Goal: Information Seeking & Learning: Check status

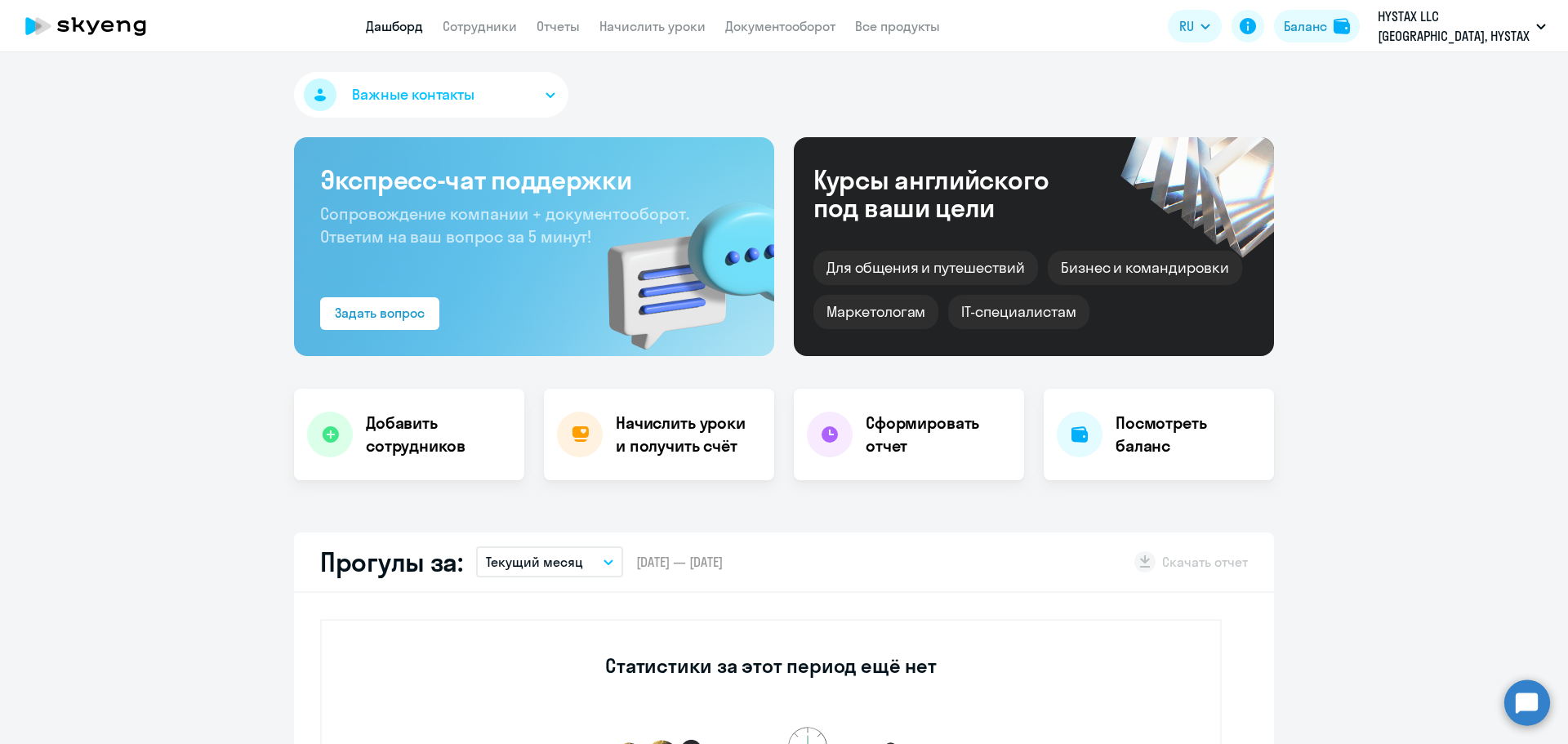
select select "30"
click at [484, 29] on link "Сотрудники" at bounding box center [479, 27] width 74 height 17
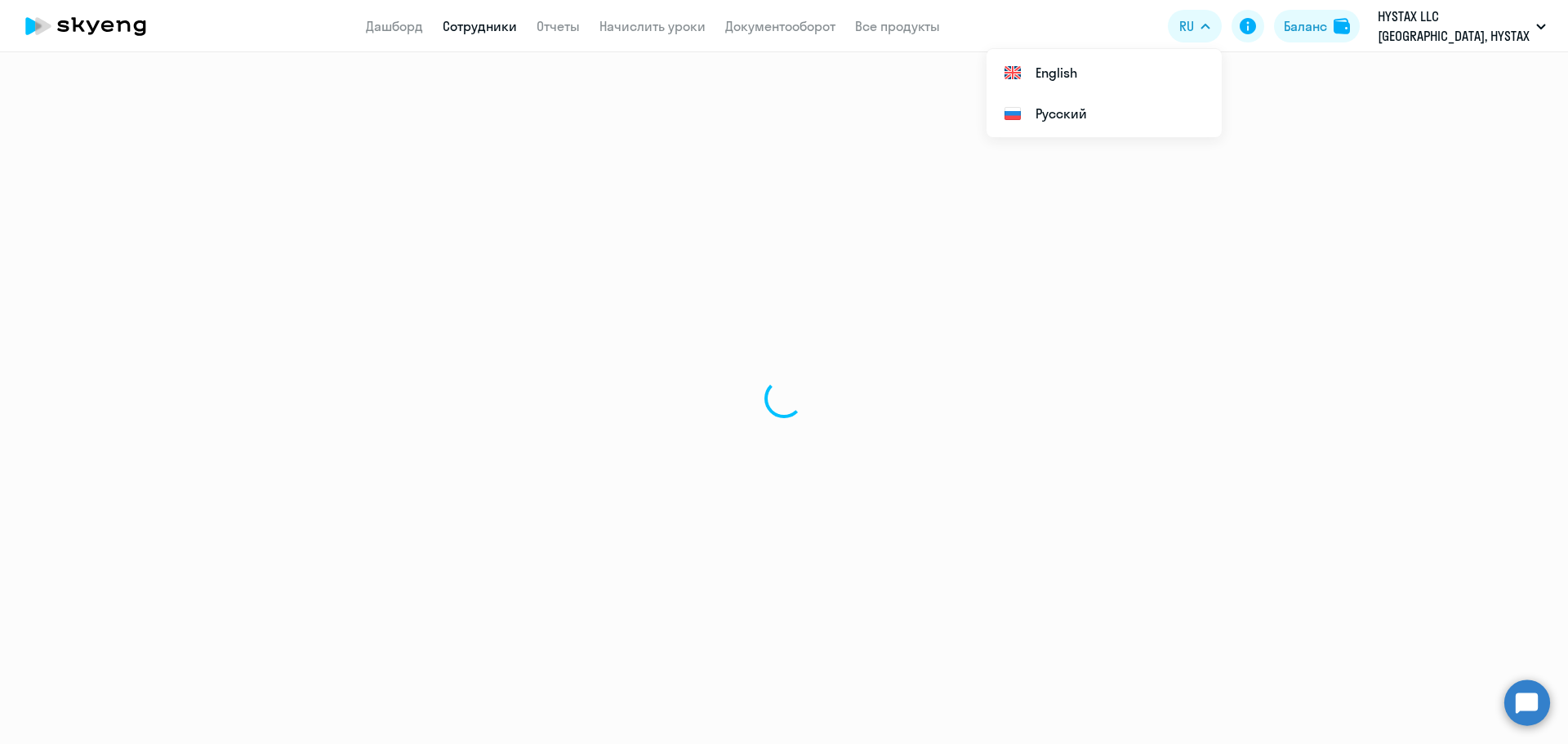
select select "30"
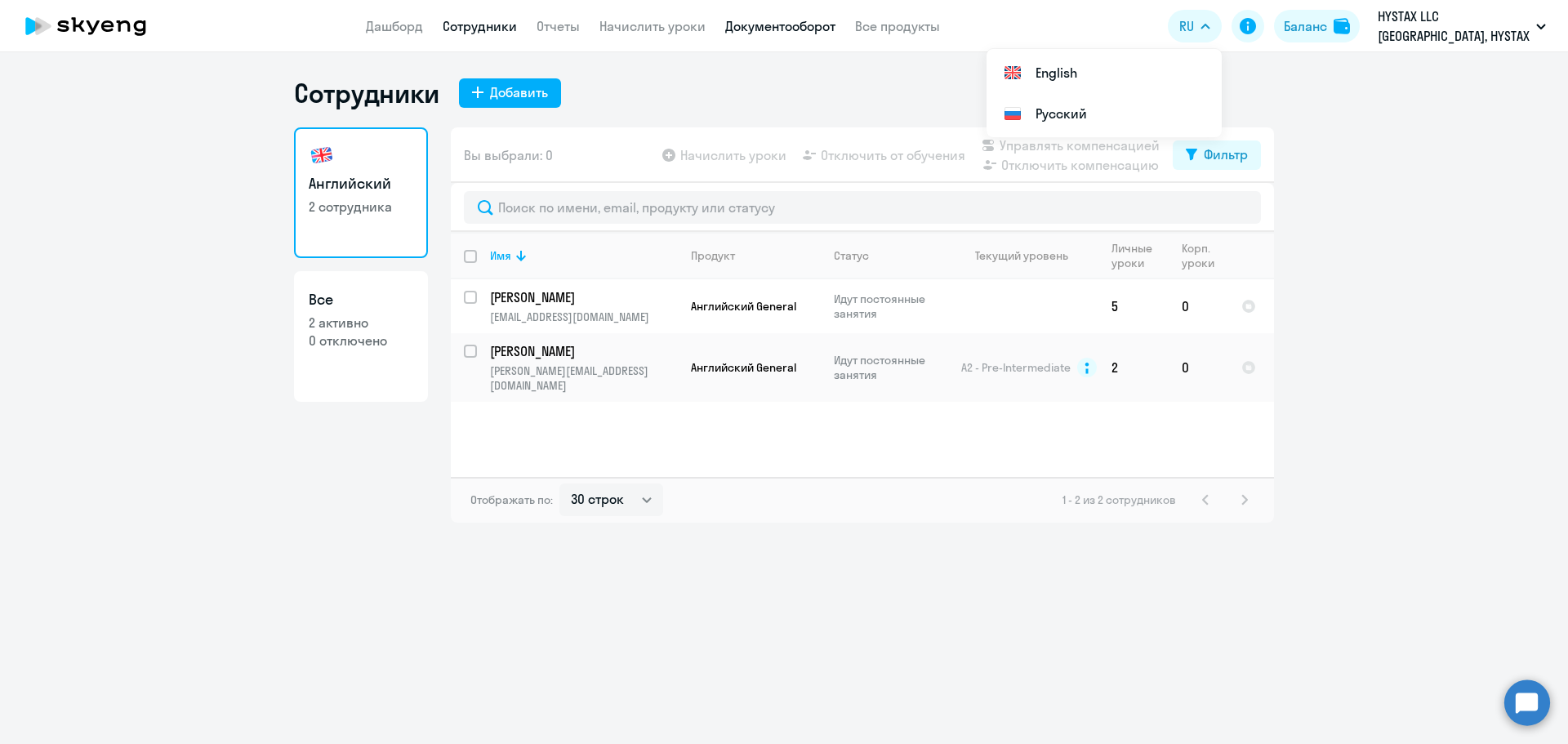
click at [783, 28] on link "Документооборот" at bounding box center [780, 27] width 110 height 17
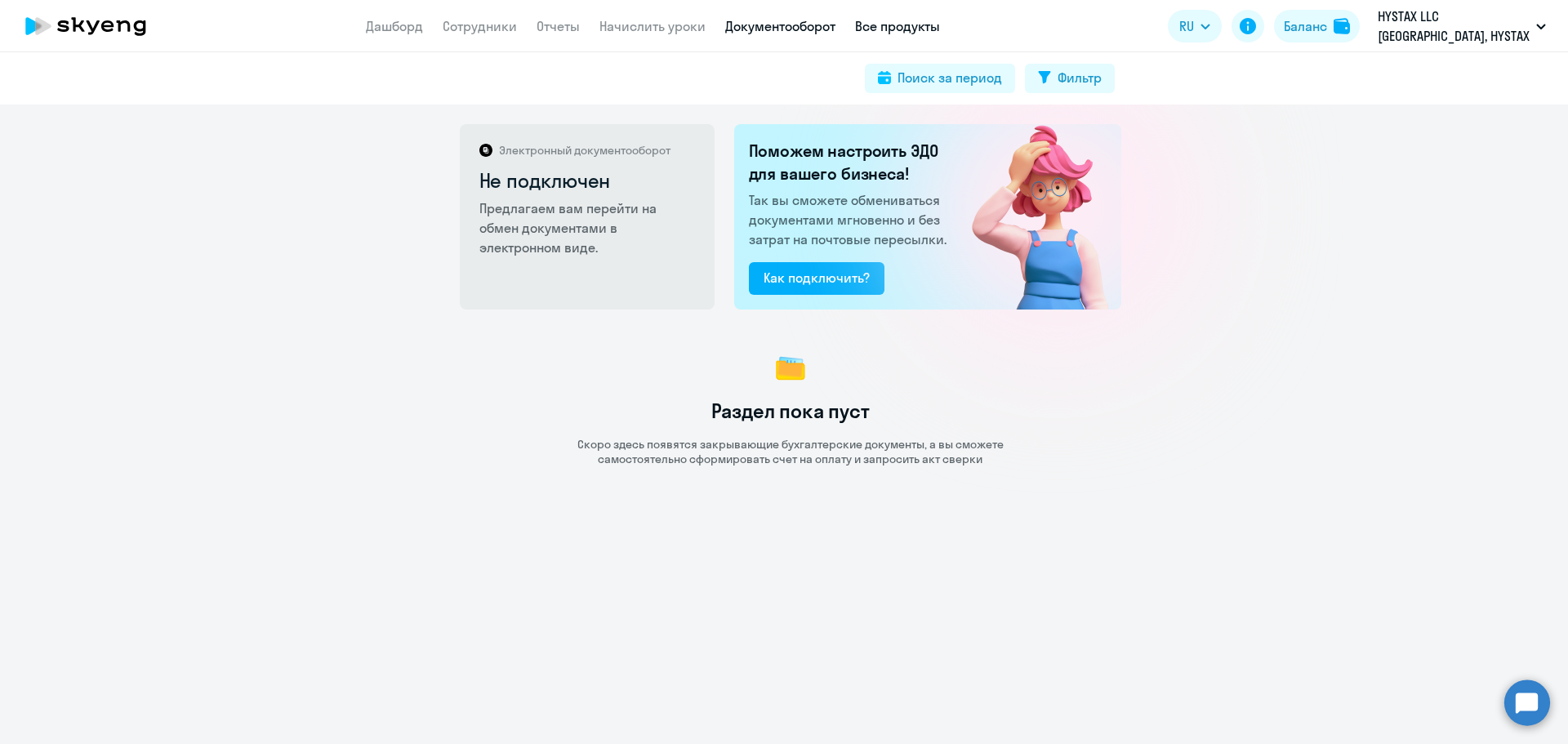
drag, startPoint x: 901, startPoint y: 30, endPoint x: 1060, endPoint y: 41, distance: 159.4
click at [901, 30] on link "Все продукты" at bounding box center [897, 27] width 85 height 17
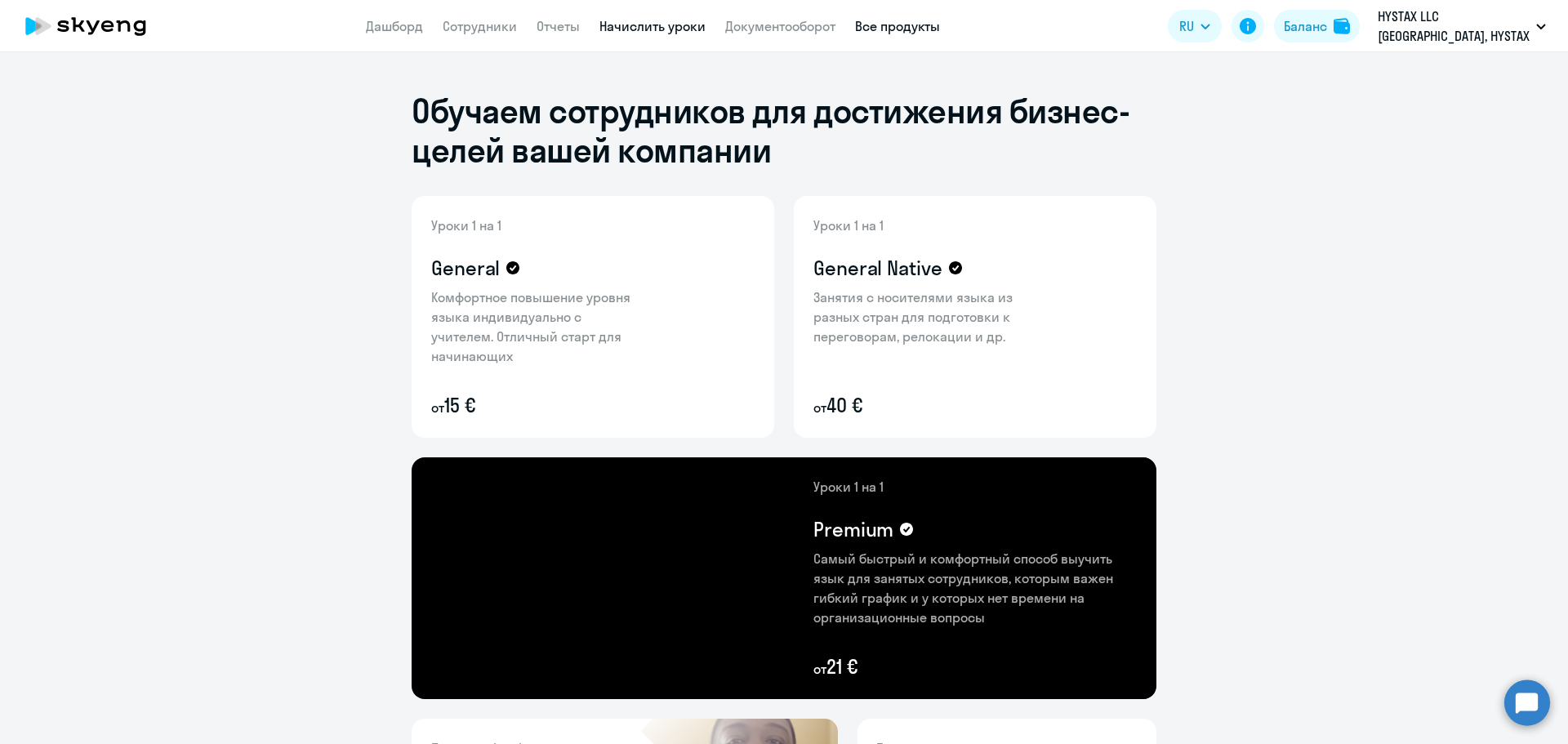
click at [658, 25] on link "Начислить уроки" at bounding box center [653, 27] width 107 height 17
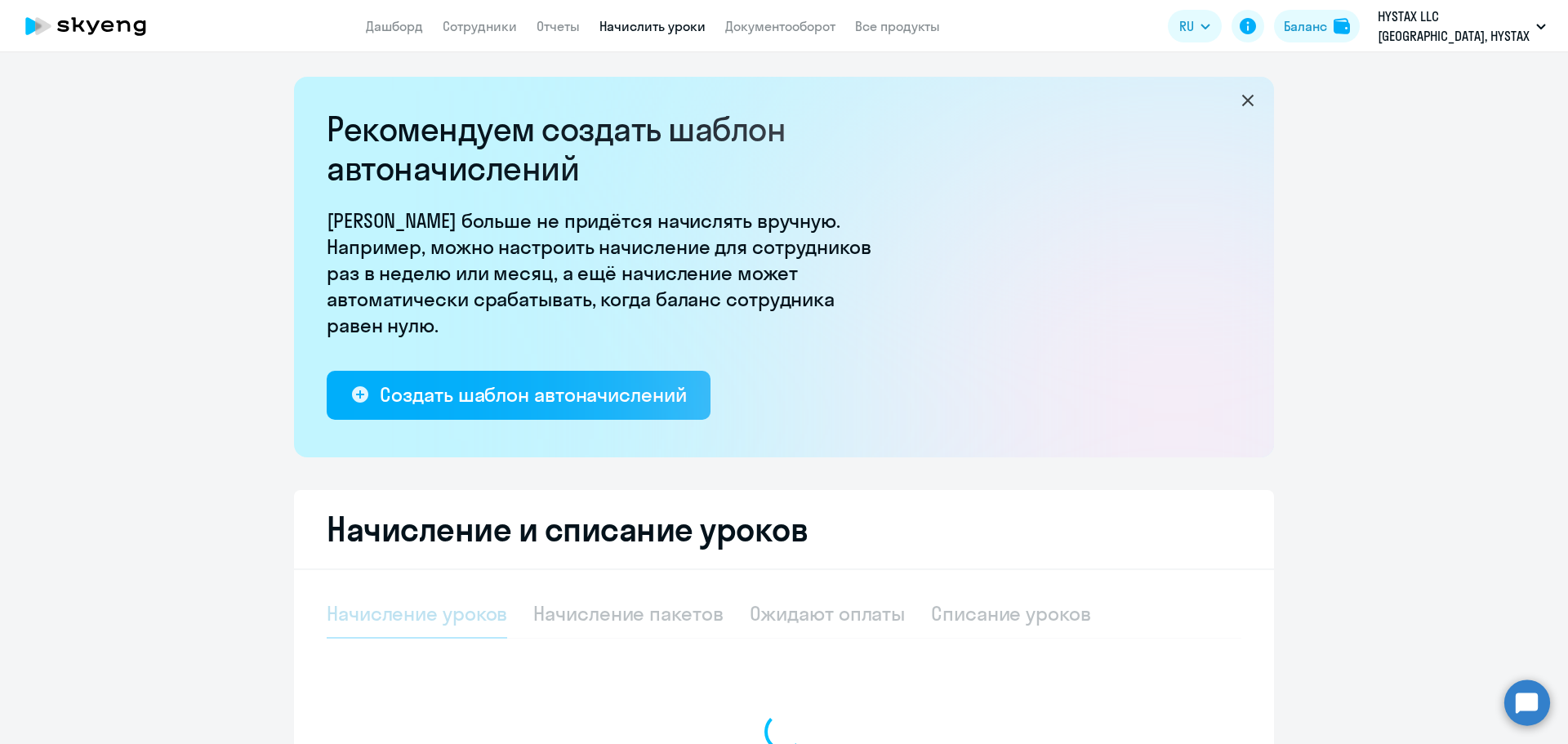
select select "10"
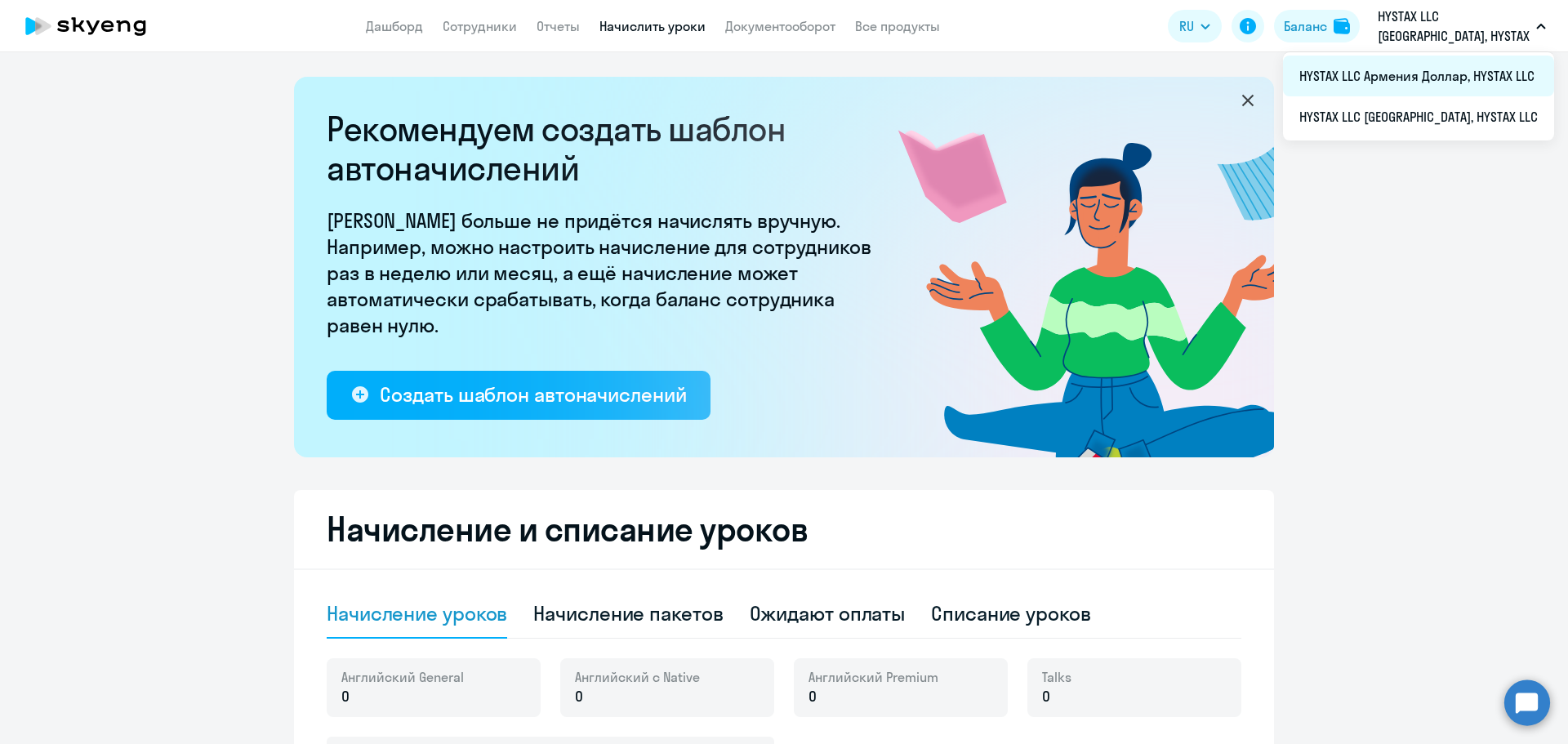
click at [1422, 79] on li "HYSTAX LLC Армения Доллар, HYSTAX LLC" at bounding box center [1418, 76] width 271 height 41
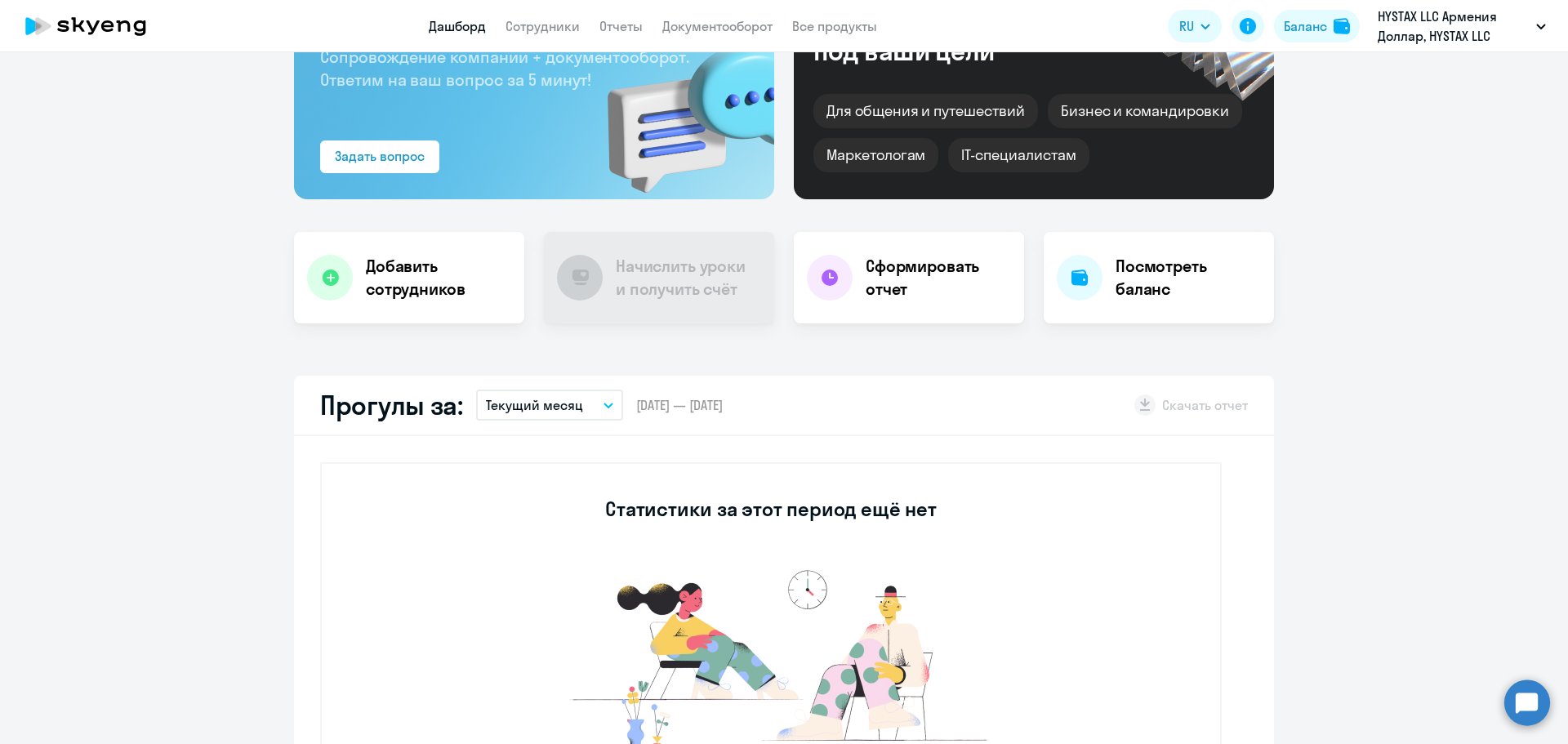
scroll to position [163, 0]
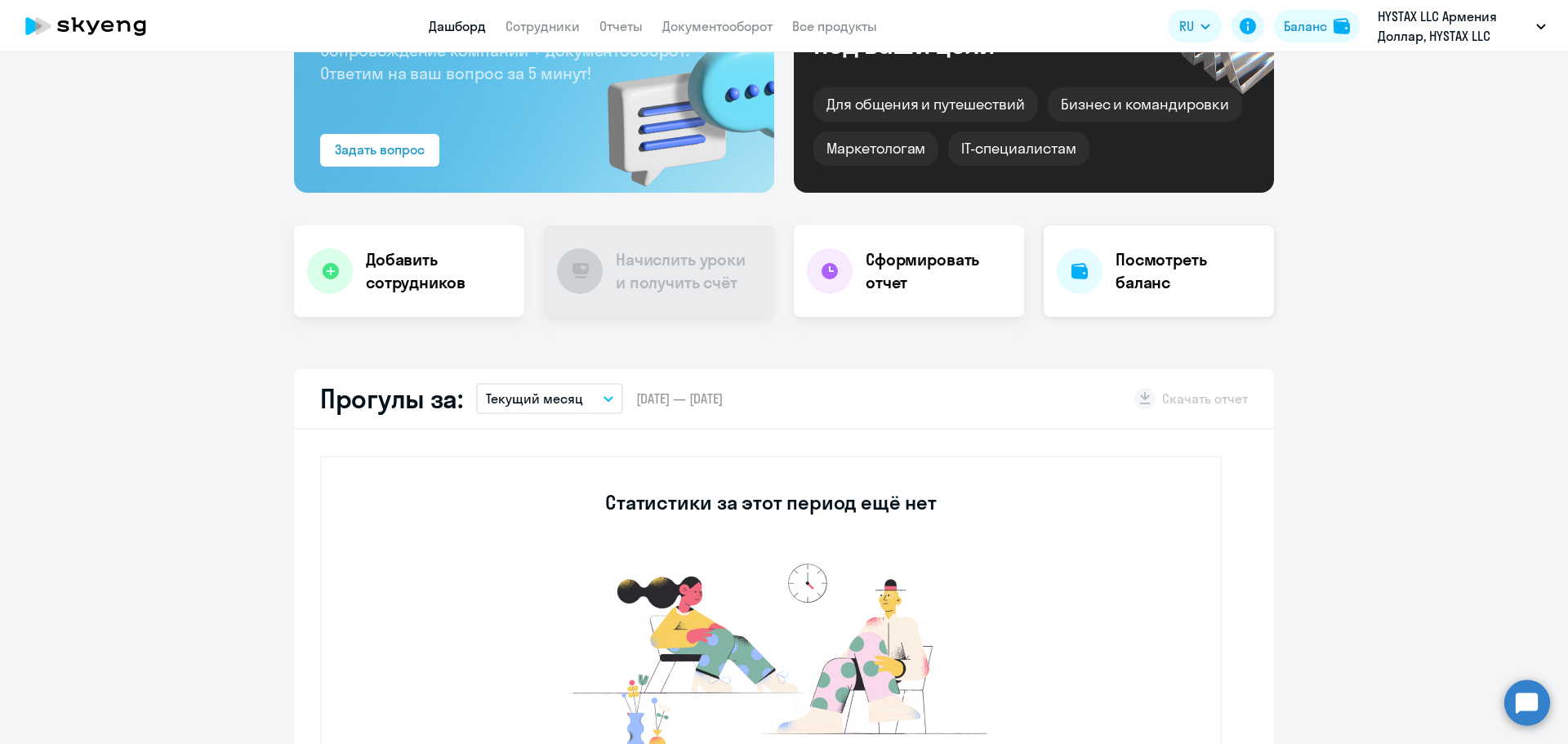
click at [1138, 276] on h4 "Посмотреть баланс" at bounding box center [1188, 270] width 146 height 46
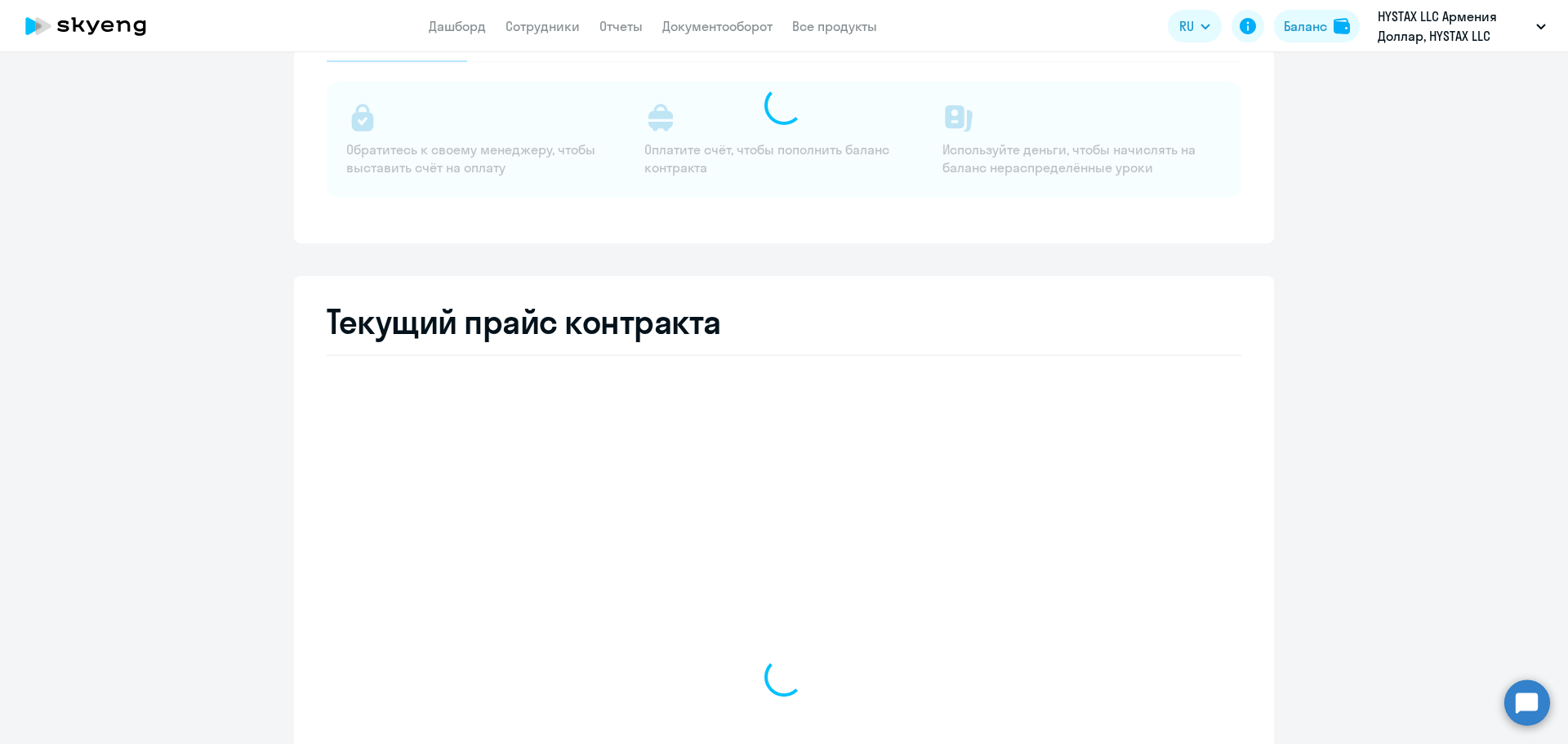
select select "english_adult_not_native_speaker"
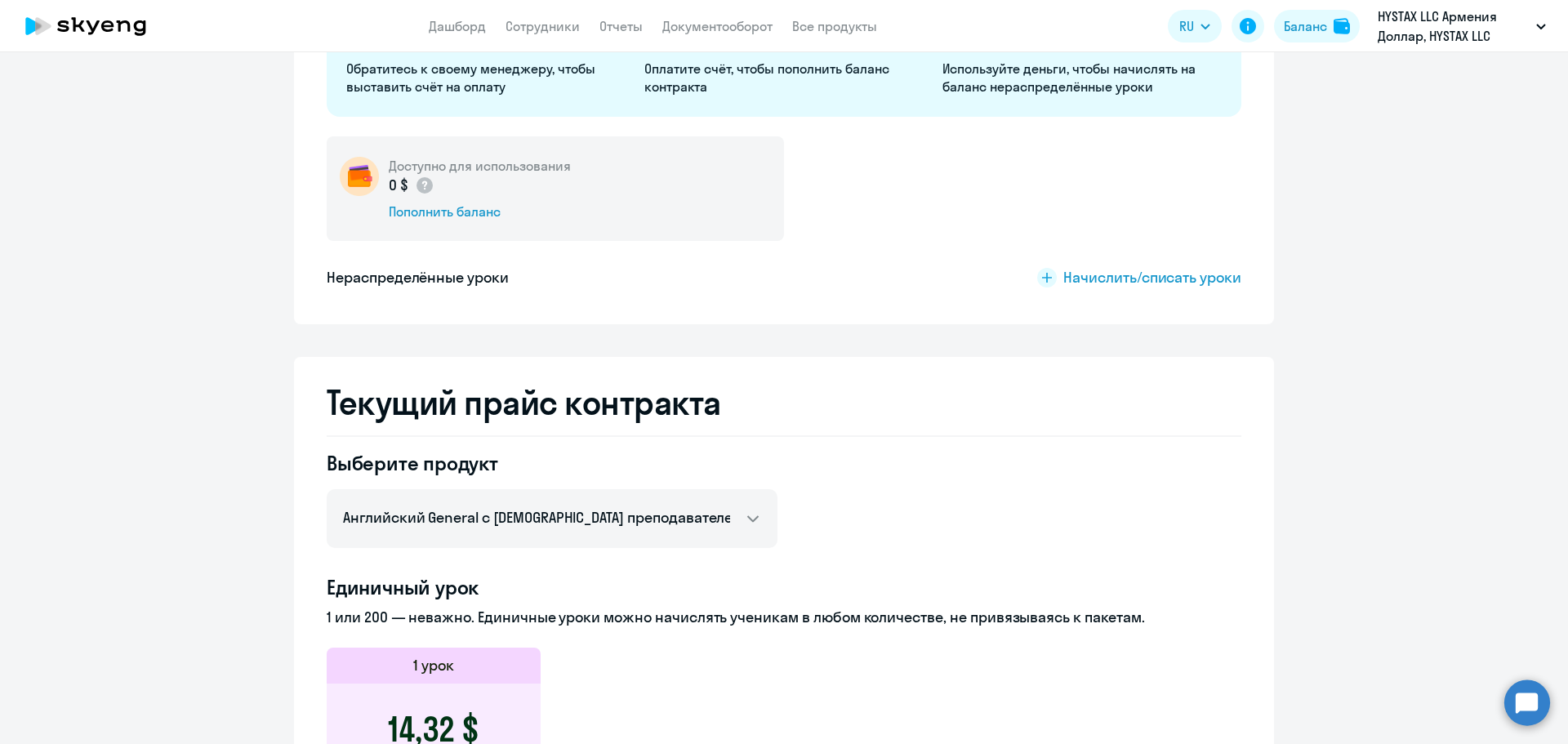
scroll to position [120, 0]
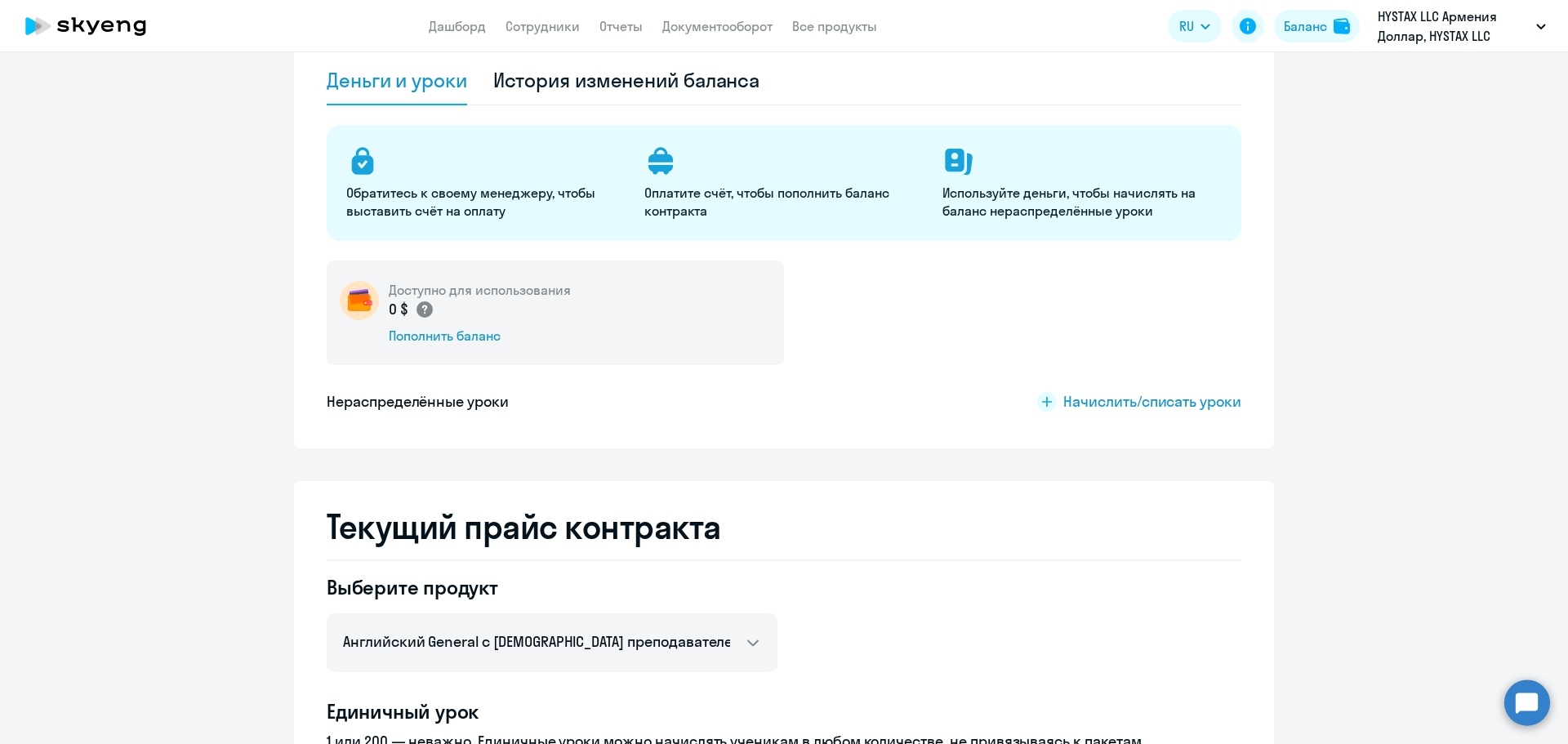
click at [422, 310] on icon at bounding box center [424, 310] width 5 height 9
click at [872, 377] on div "Доступно для использования 0 $ Пополнить баланс Нераспределённые уроки Начислит…" at bounding box center [783, 341] width 915 height 161
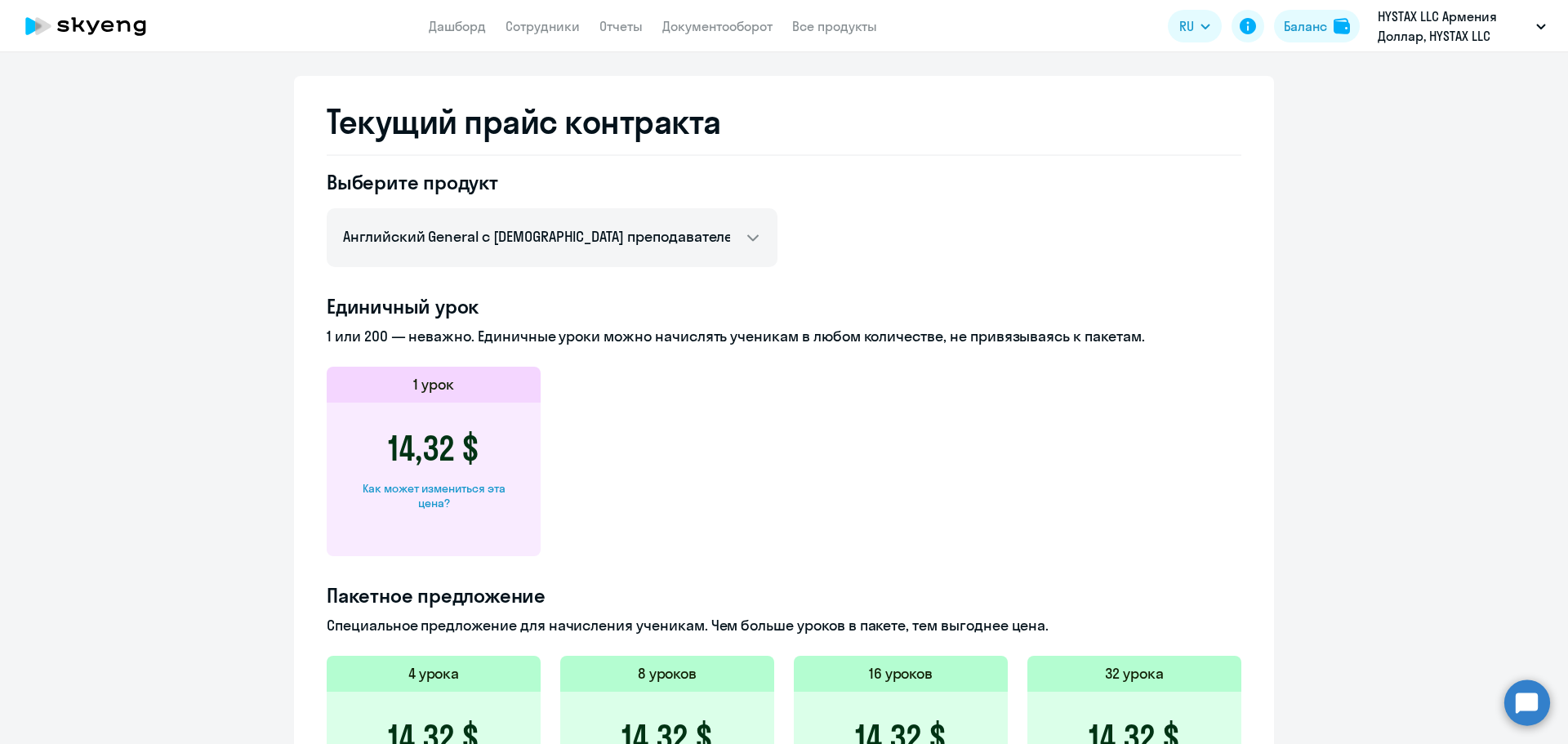
scroll to position [653, 0]
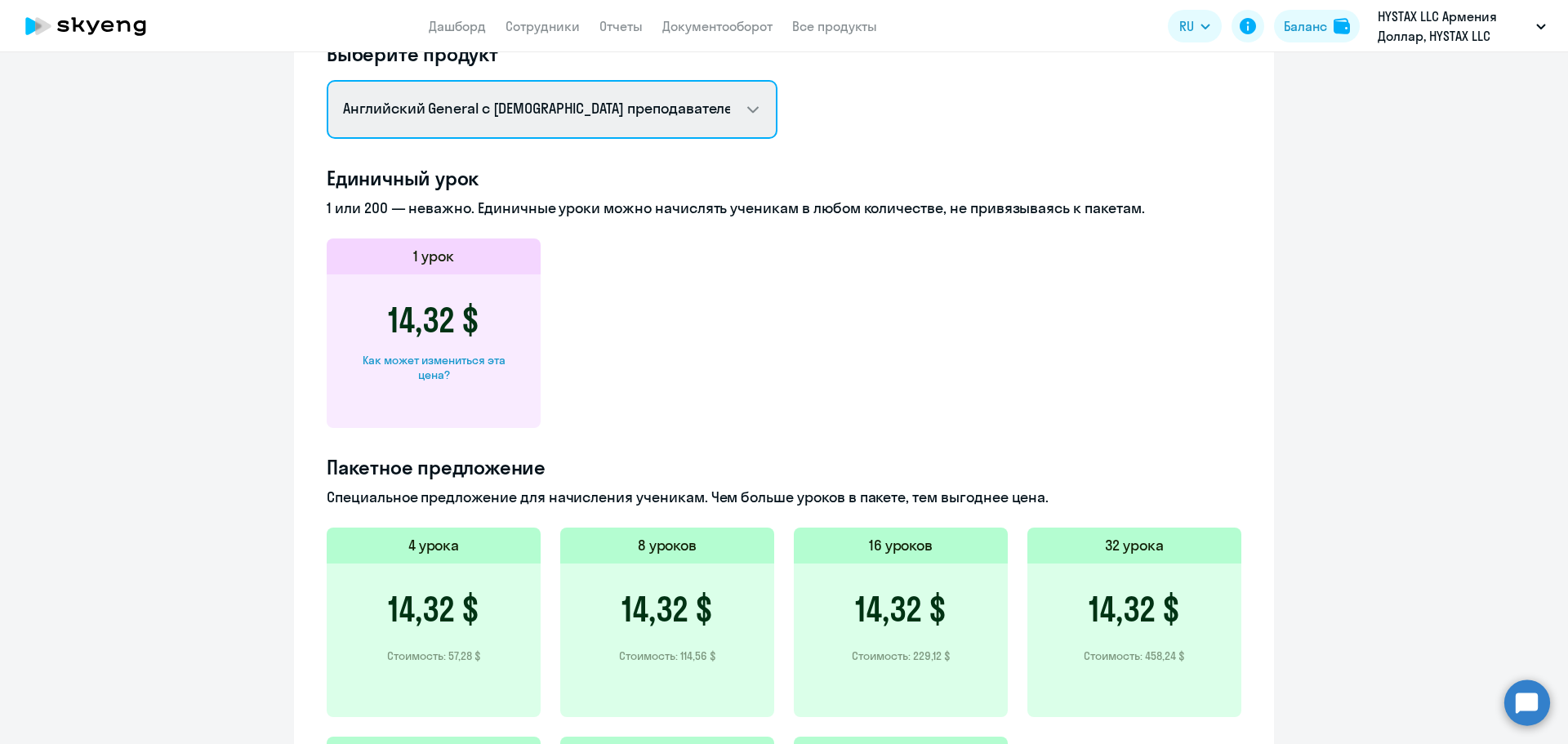
click at [687, 126] on select "Английский General с [DEMOGRAPHIC_DATA] преподавателем Английский General с [DE…" at bounding box center [552, 109] width 451 height 59
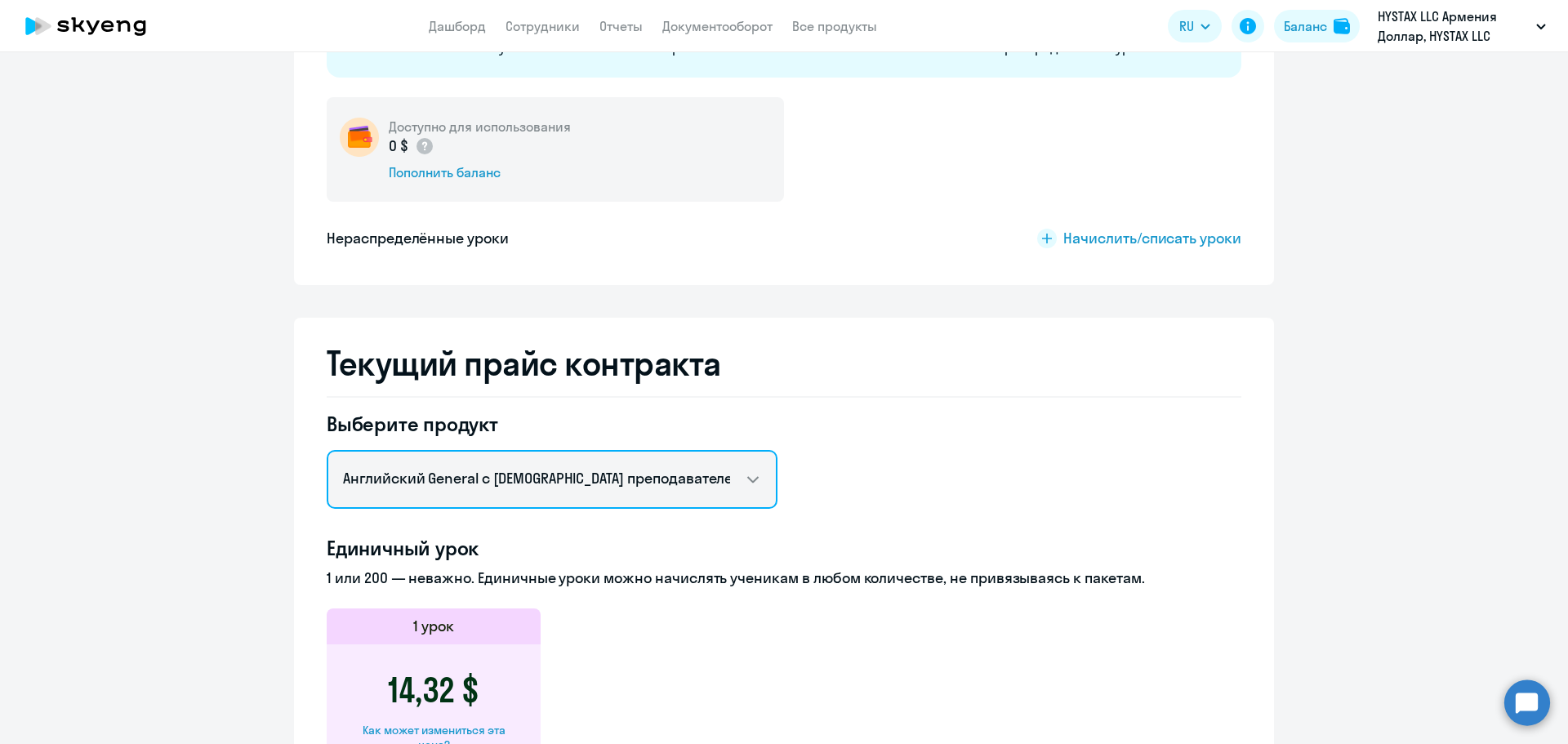
scroll to position [0, 0]
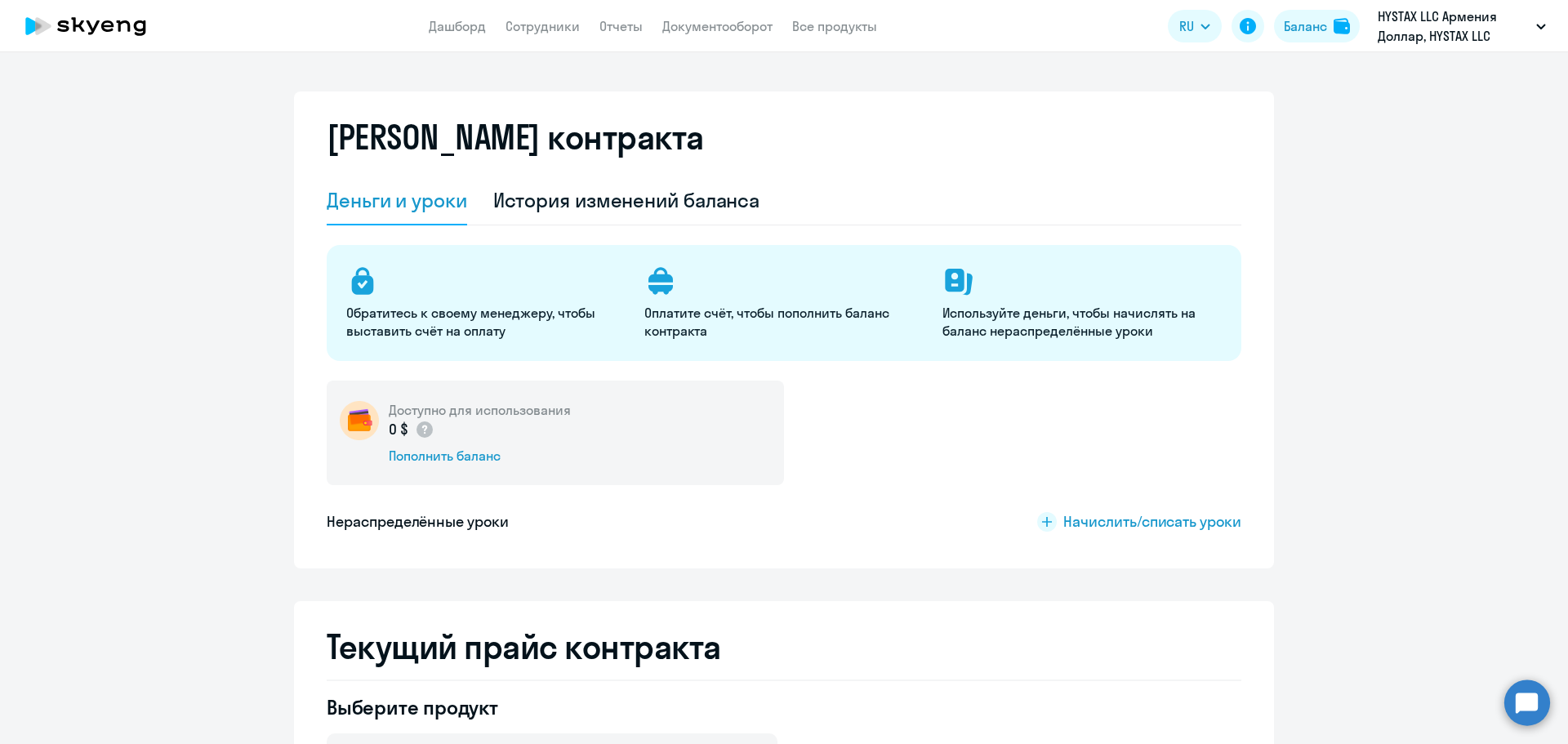
click at [653, 306] on p "Оплатите счёт, чтобы пополнить баланс контракта" at bounding box center [783, 321] width 279 height 36
click at [521, 197] on div "История изменений баланса" at bounding box center [627, 200] width 267 height 26
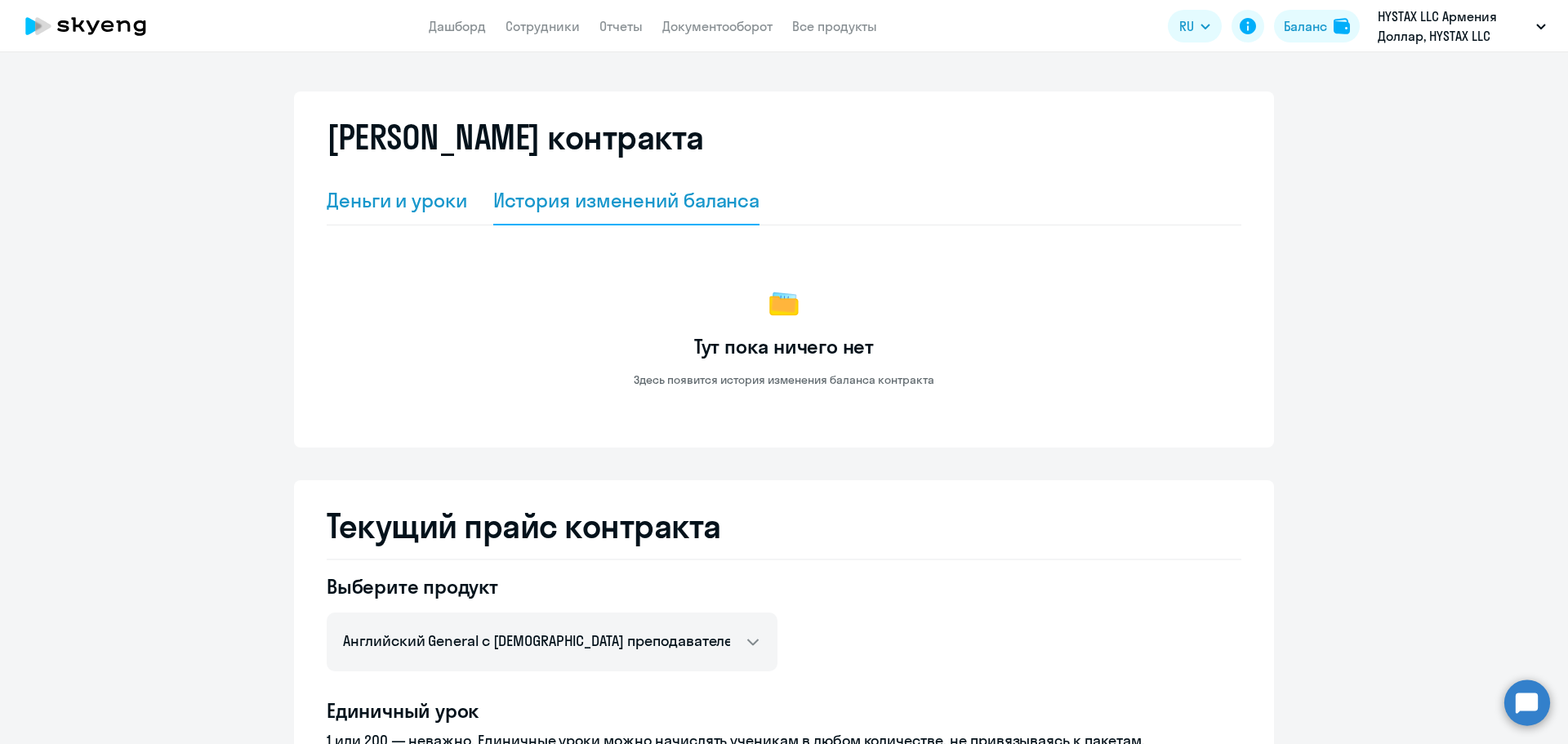
click at [438, 203] on div "Деньги и уроки" at bounding box center [396, 200] width 141 height 26
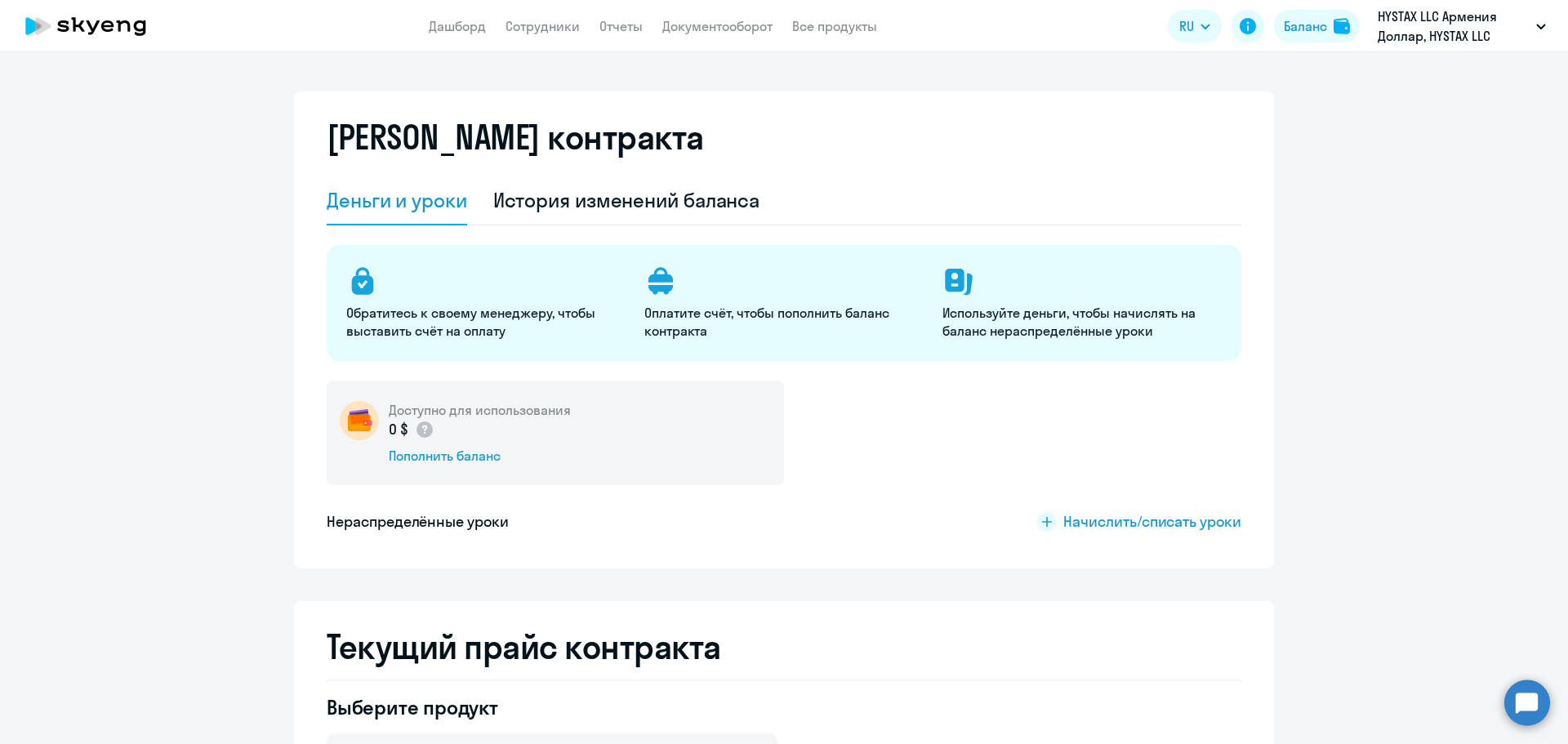
drag, startPoint x: 458, startPoint y: 16, endPoint x: 610, endPoint y: 73, distance: 162.3
click at [469, 37] on app-header "Дашборд Сотрудники Отчеты Документооборот Все продукты Дашборд Сотрудники Отчет…" at bounding box center [784, 26] width 1568 height 52
drag, startPoint x: 448, startPoint y: 32, endPoint x: 600, endPoint y: 70, distance: 156.7
click at [448, 32] on link "Дашборд" at bounding box center [457, 27] width 57 height 17
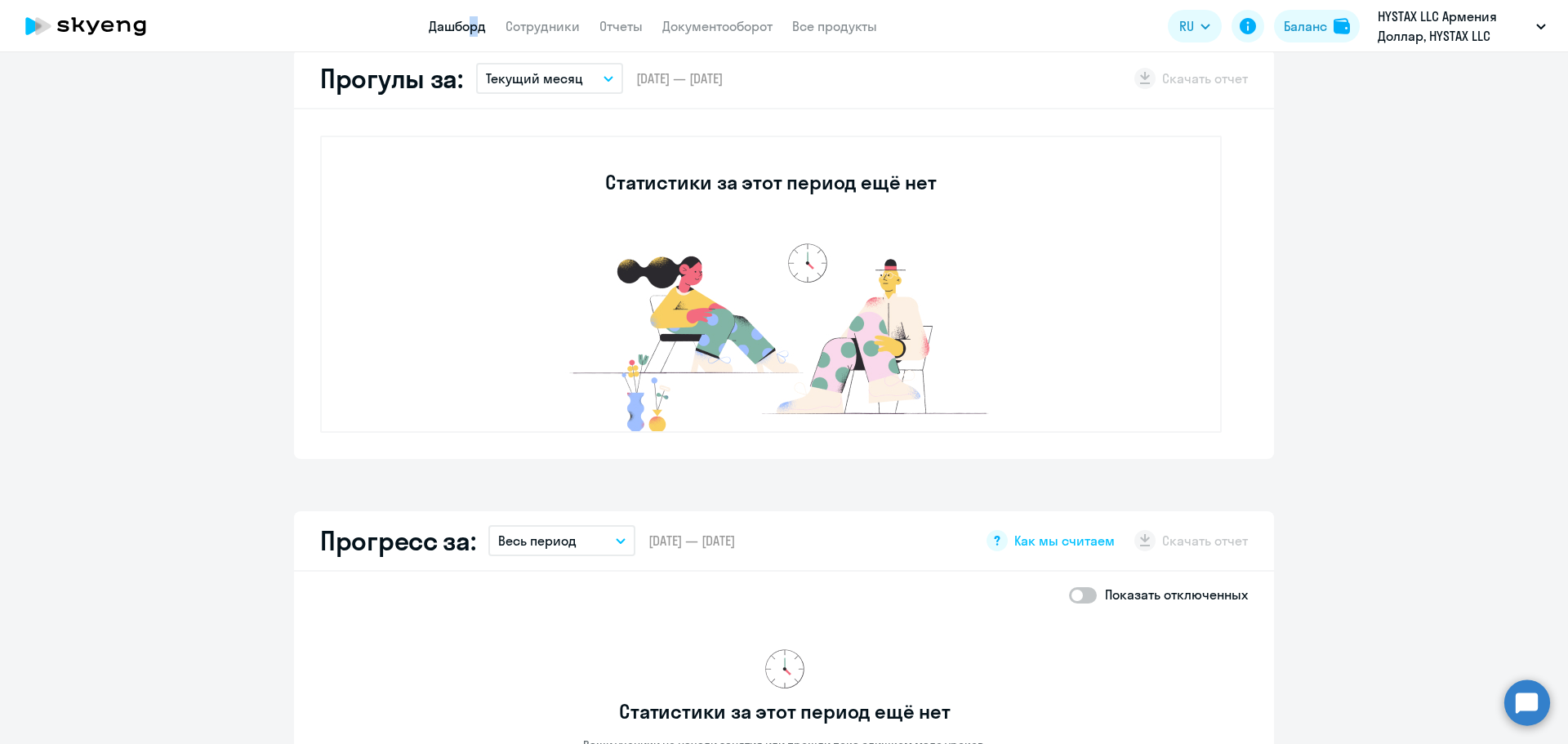
scroll to position [490, 0]
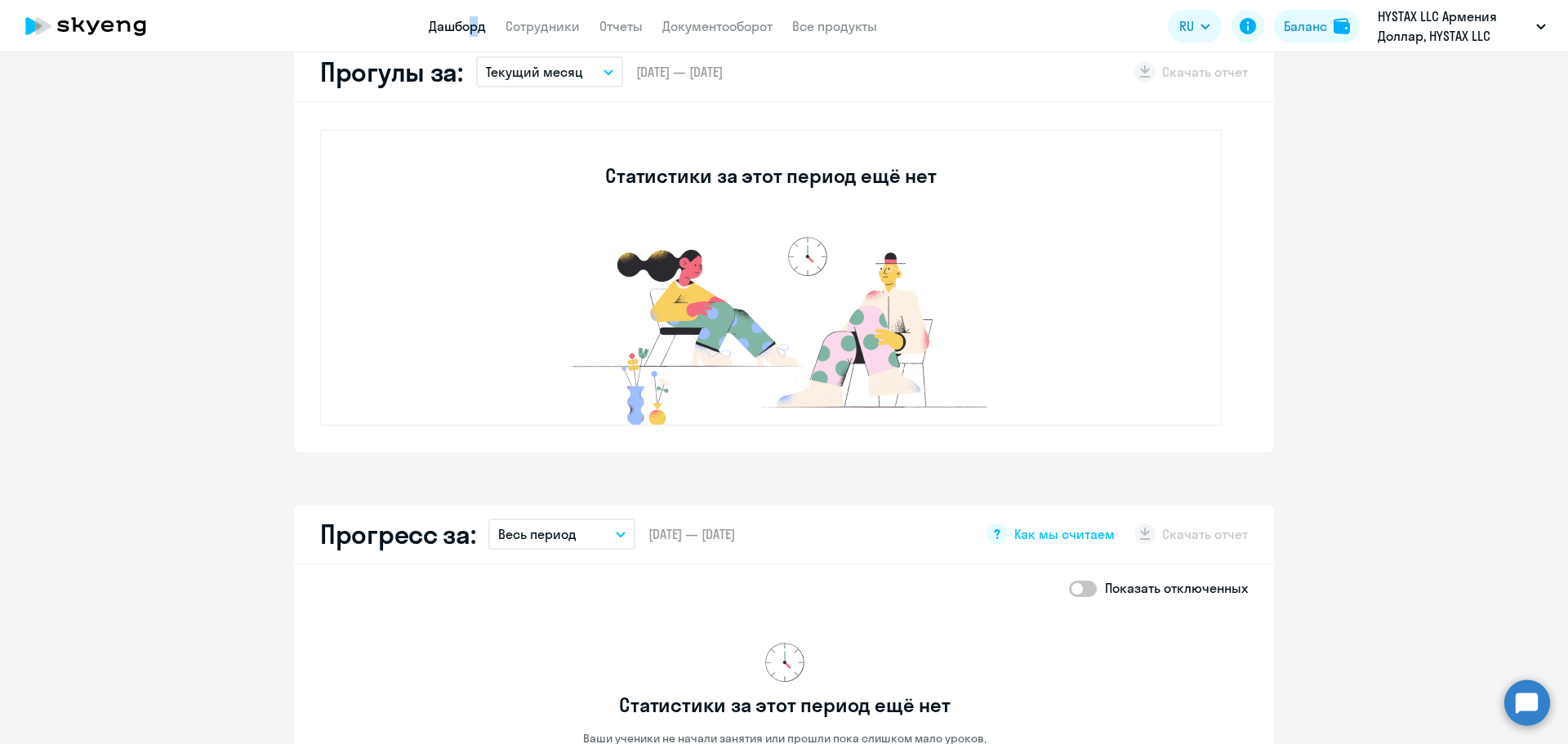
click at [538, 69] on p "Текущий месяц" at bounding box center [534, 72] width 97 height 20
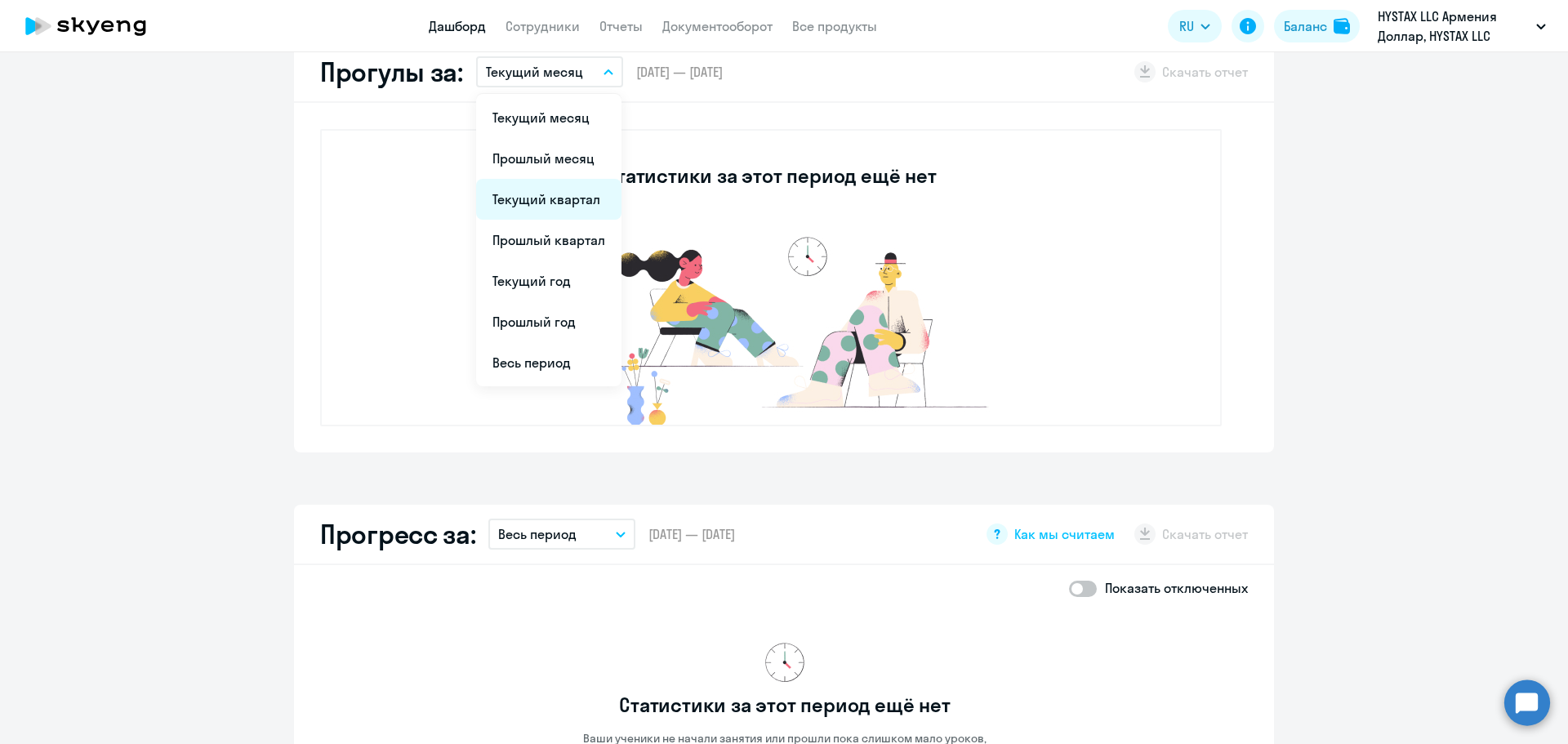
click at [574, 210] on li "Текущий квартал" at bounding box center [548, 199] width 146 height 41
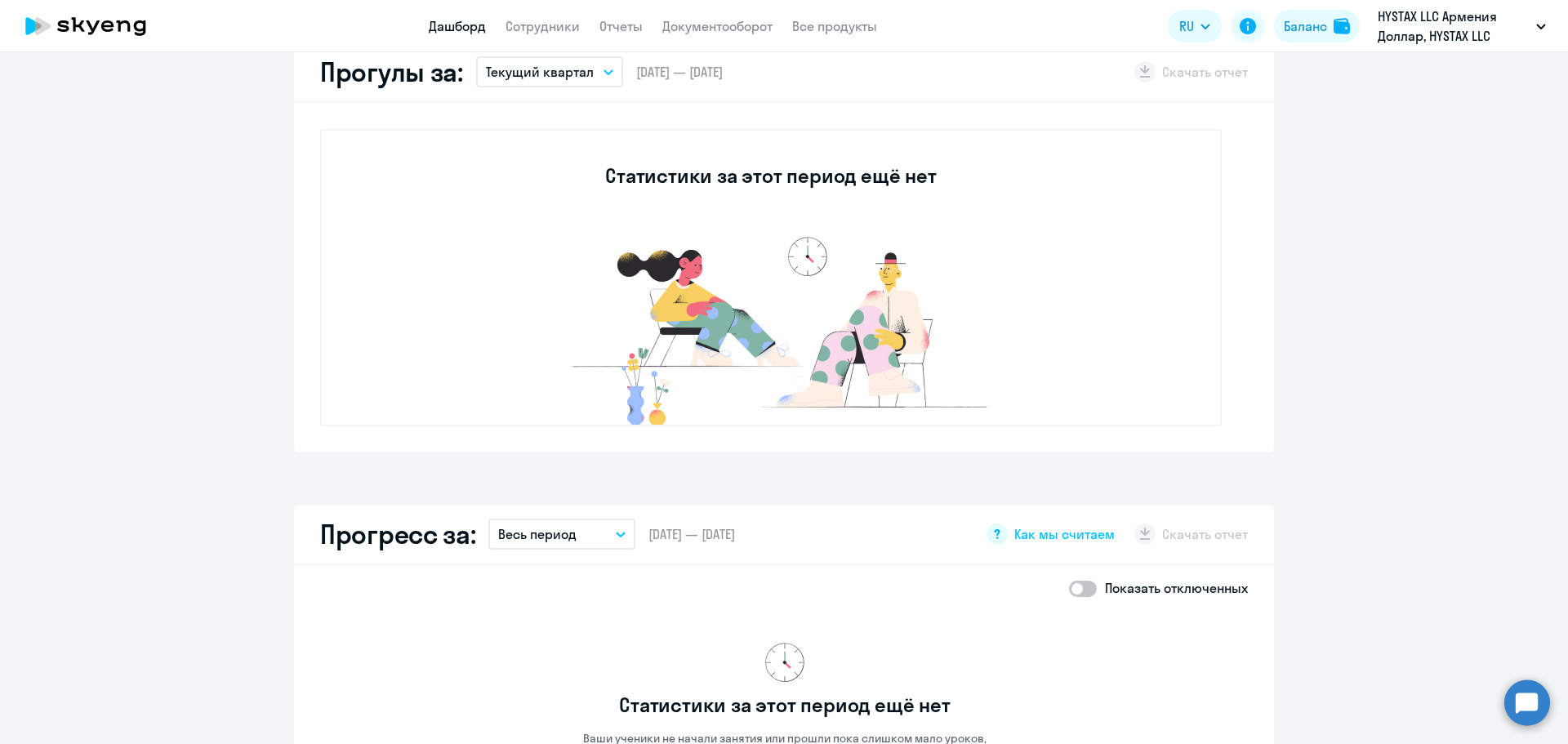
click at [564, 73] on p "Текущий квартал" at bounding box center [540, 72] width 108 height 20
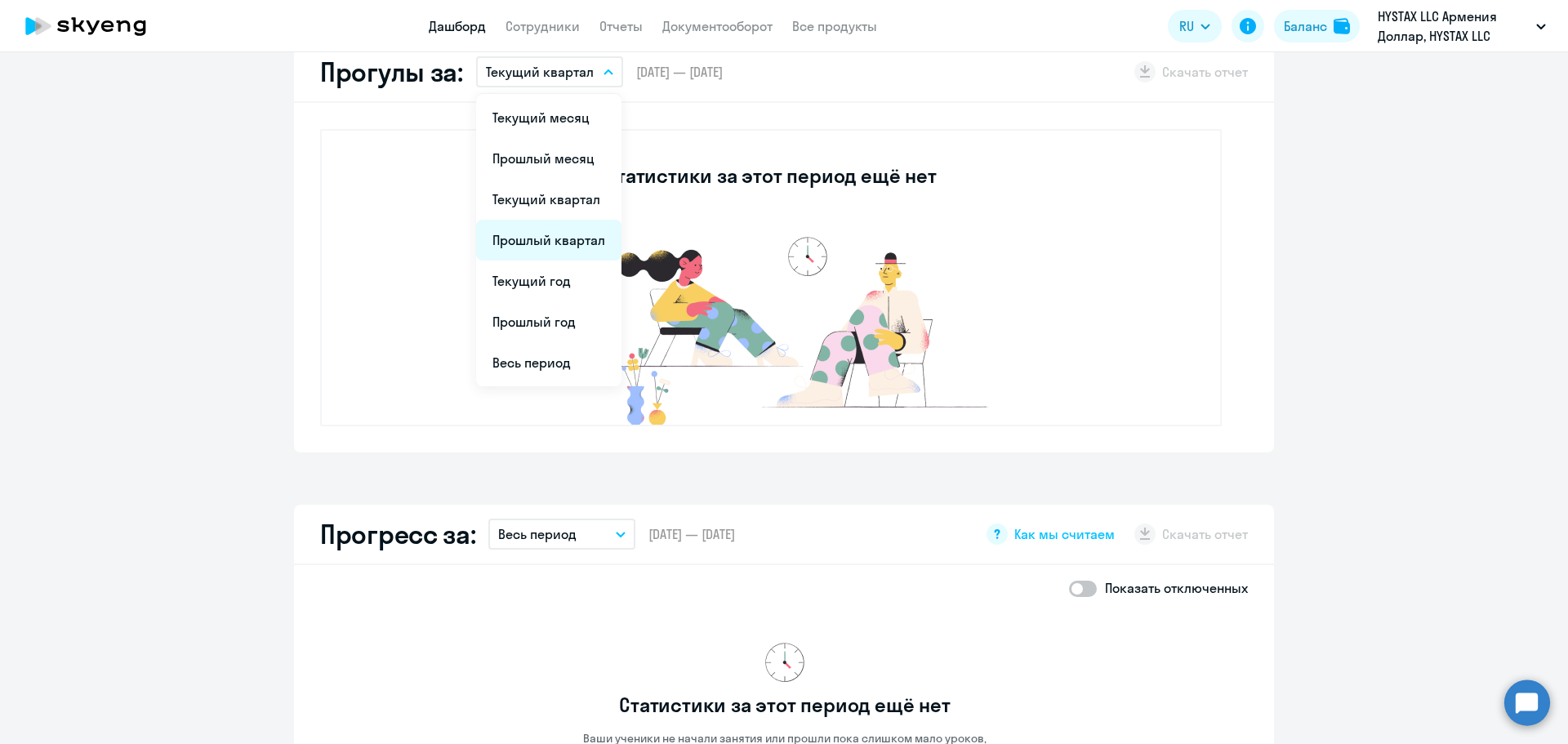
click at [575, 243] on li "Прошлый квартал" at bounding box center [548, 240] width 146 height 41
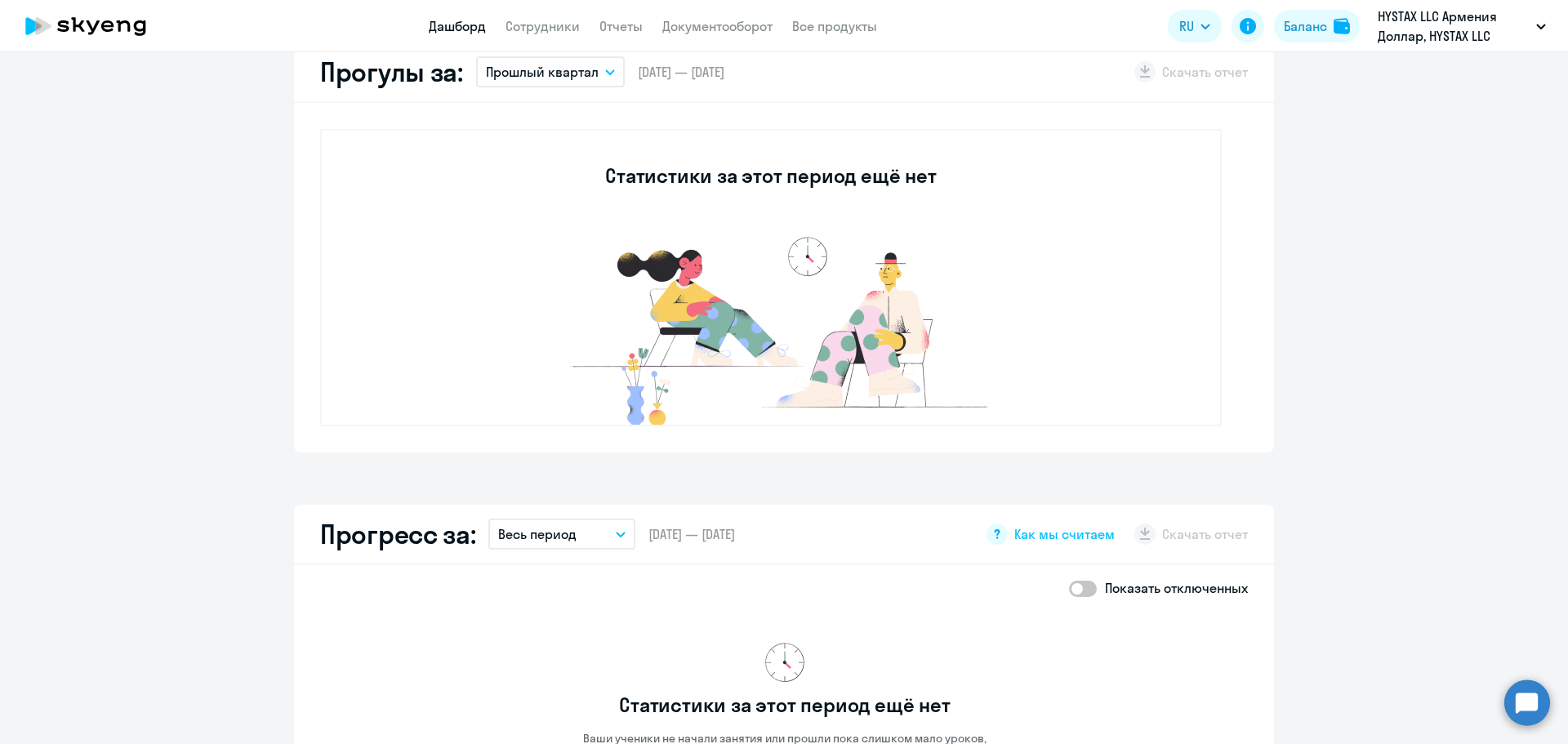
drag, startPoint x: 703, startPoint y: 284, endPoint x: 465, endPoint y: 242, distance: 241.7
click at [465, 242] on div "Статистики за этот период ещё нет" at bounding box center [771, 277] width 901 height 297
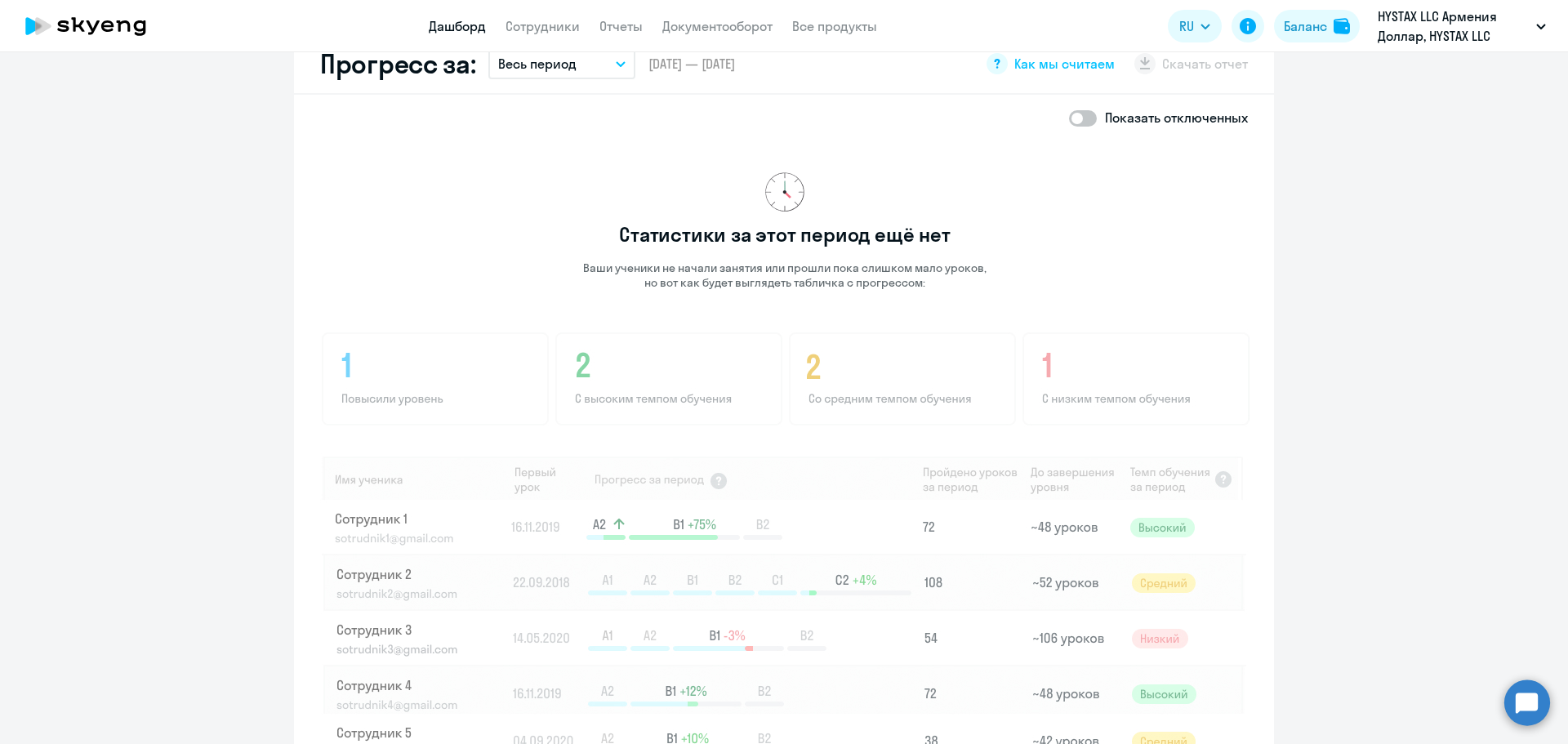
scroll to position [1043, 0]
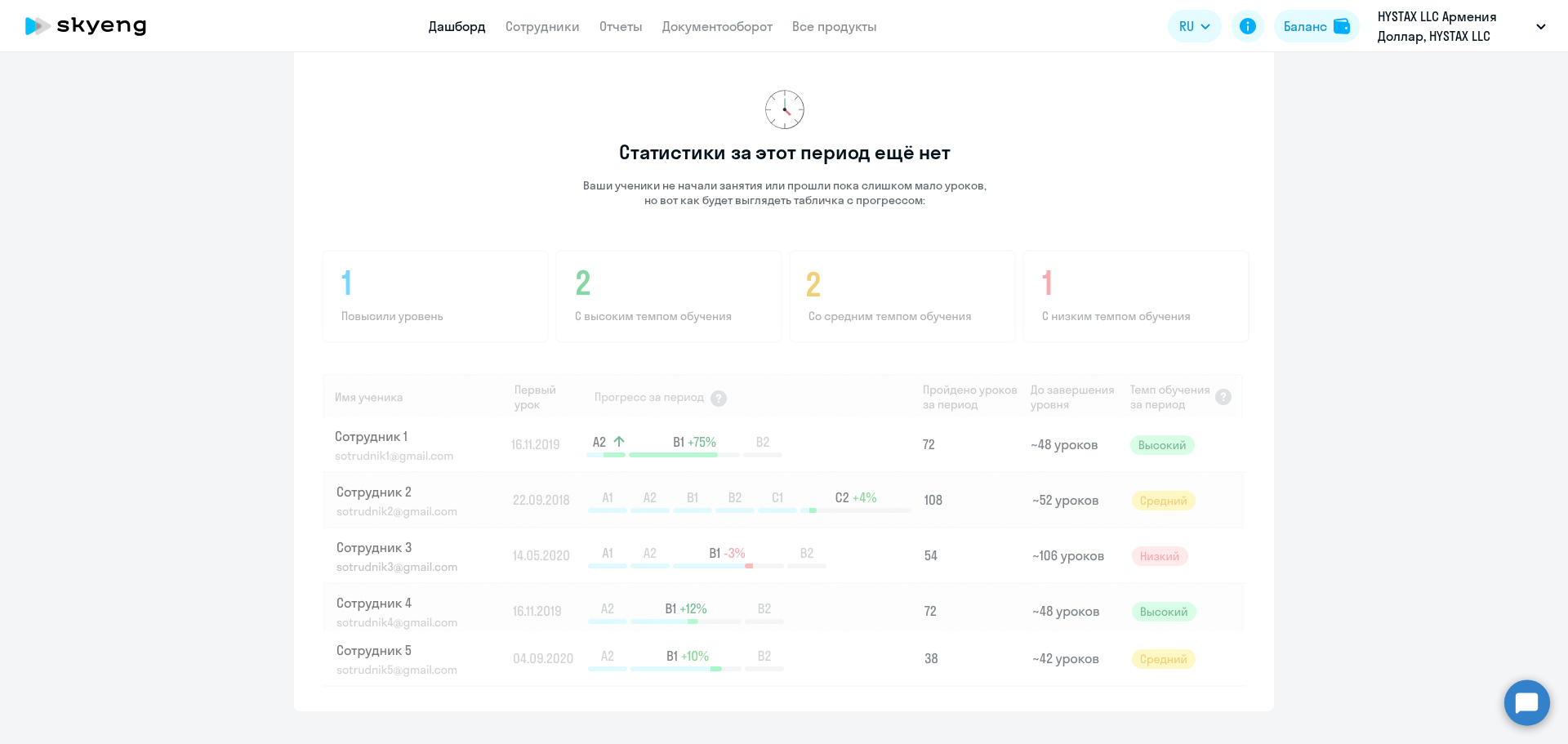
click at [664, 288] on img at bounding box center [785, 466] width 929 height 440
click at [474, 284] on img at bounding box center [785, 466] width 929 height 440
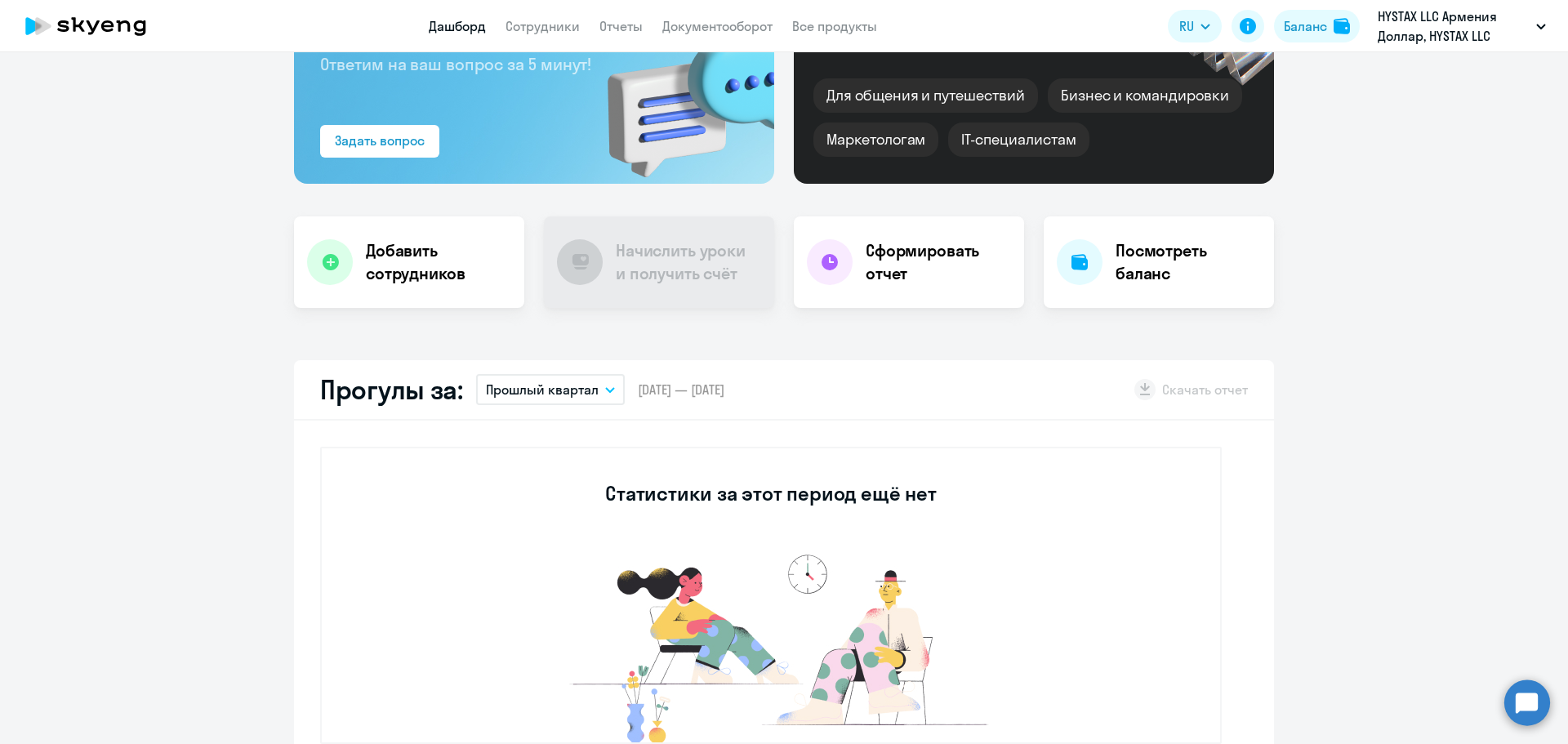
scroll to position [0, 0]
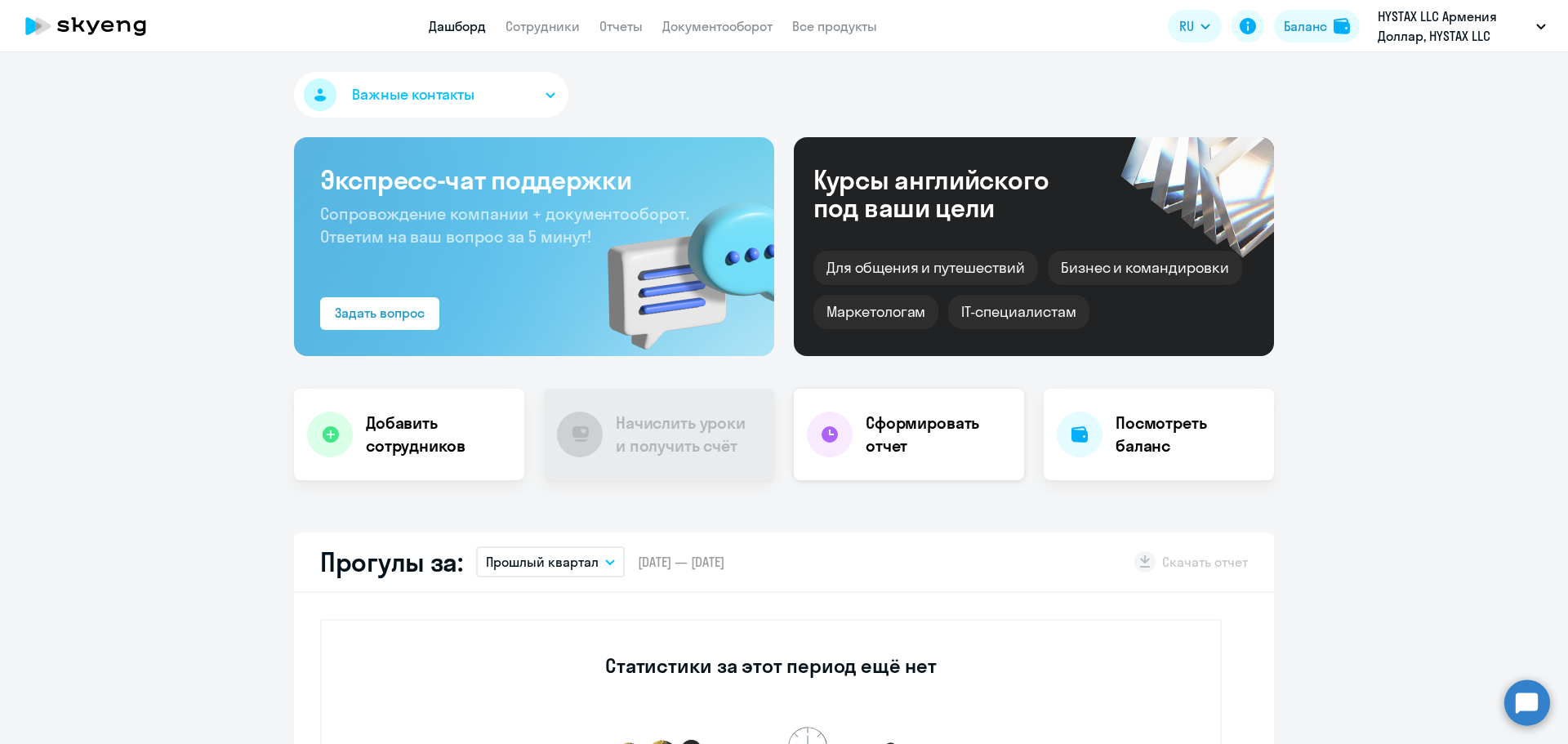
click at [843, 415] on div "Сформировать отчет" at bounding box center [909, 434] width 231 height 92
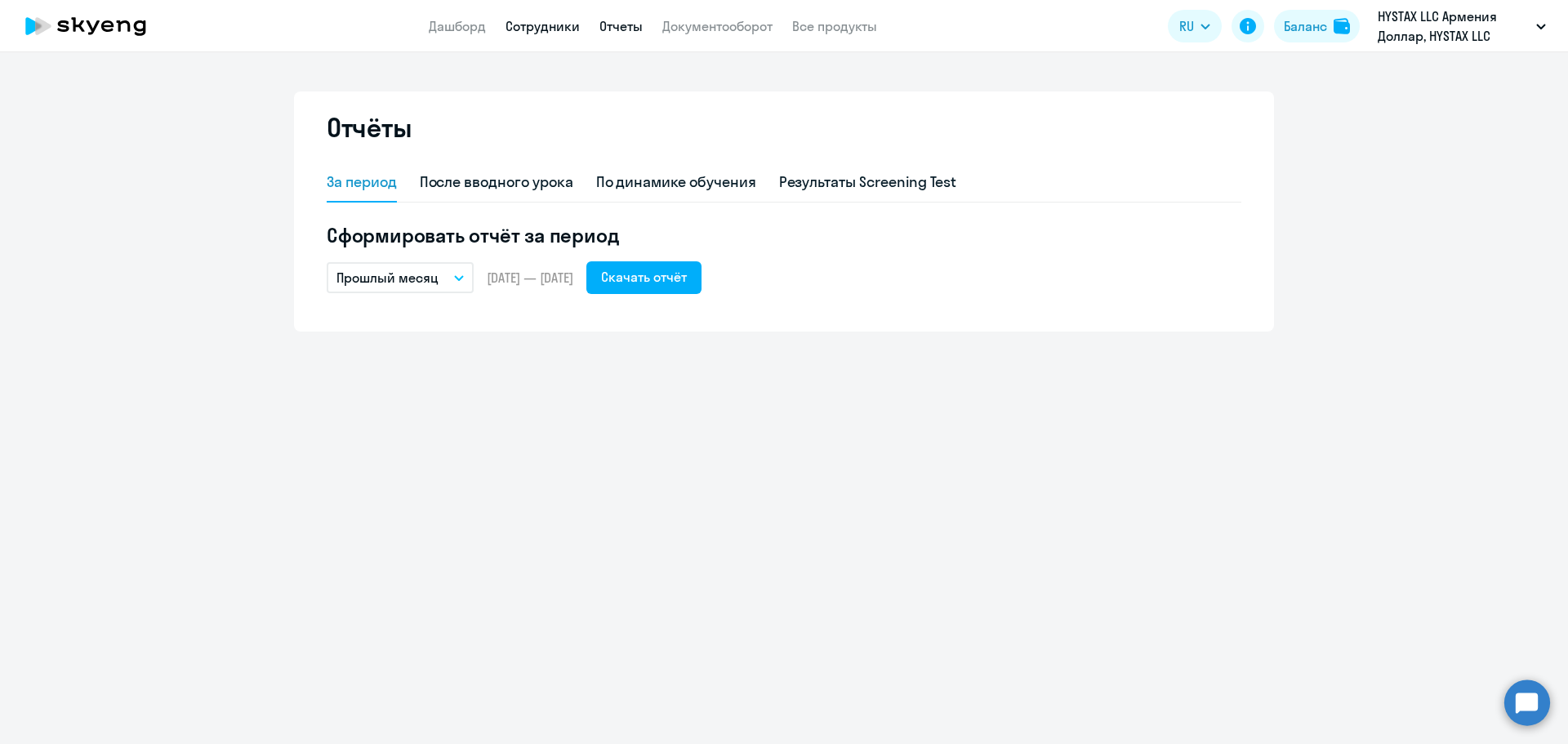
click at [552, 20] on link "Сотрудники" at bounding box center [542, 27] width 74 height 17
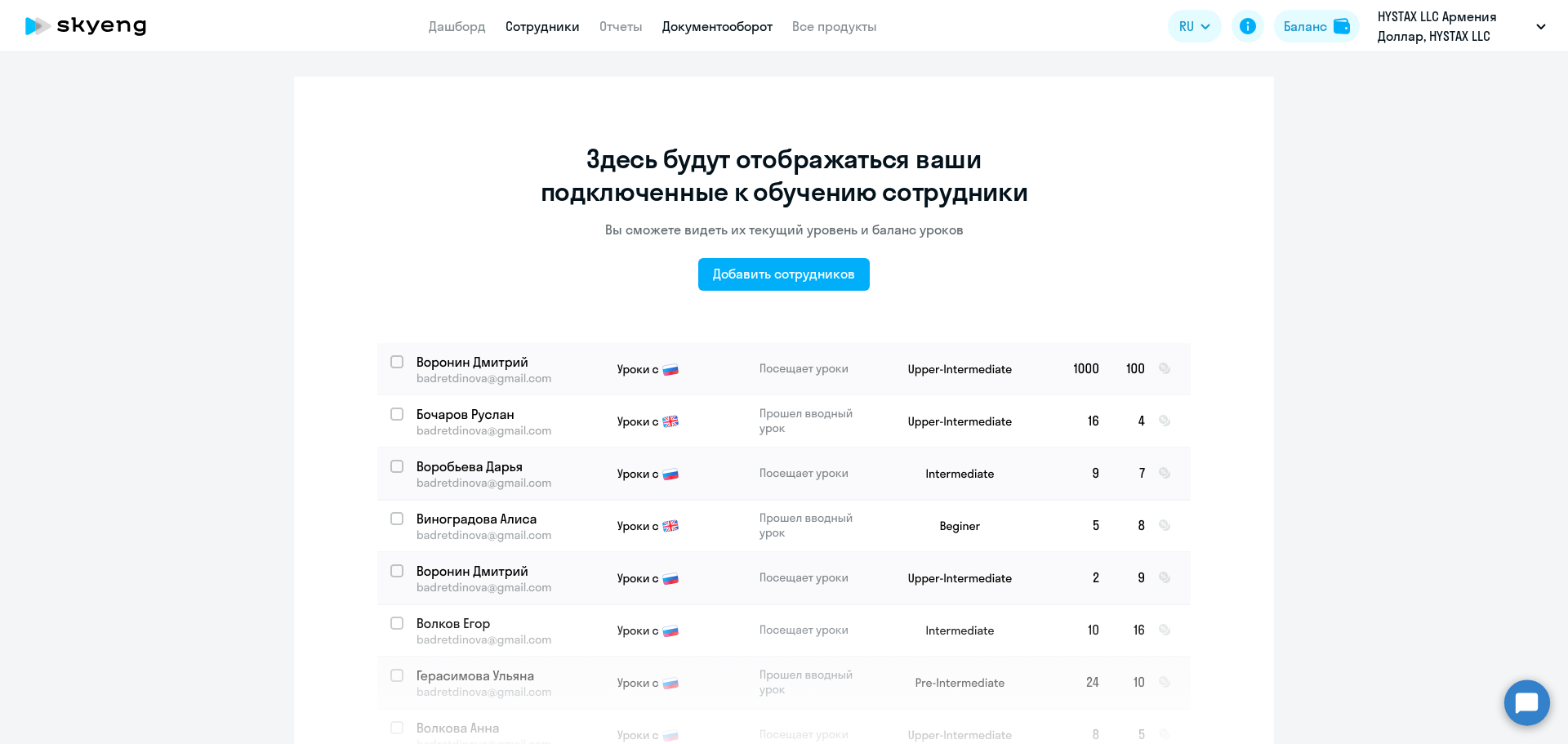
click at [698, 25] on link "Документооборот" at bounding box center [717, 27] width 110 height 17
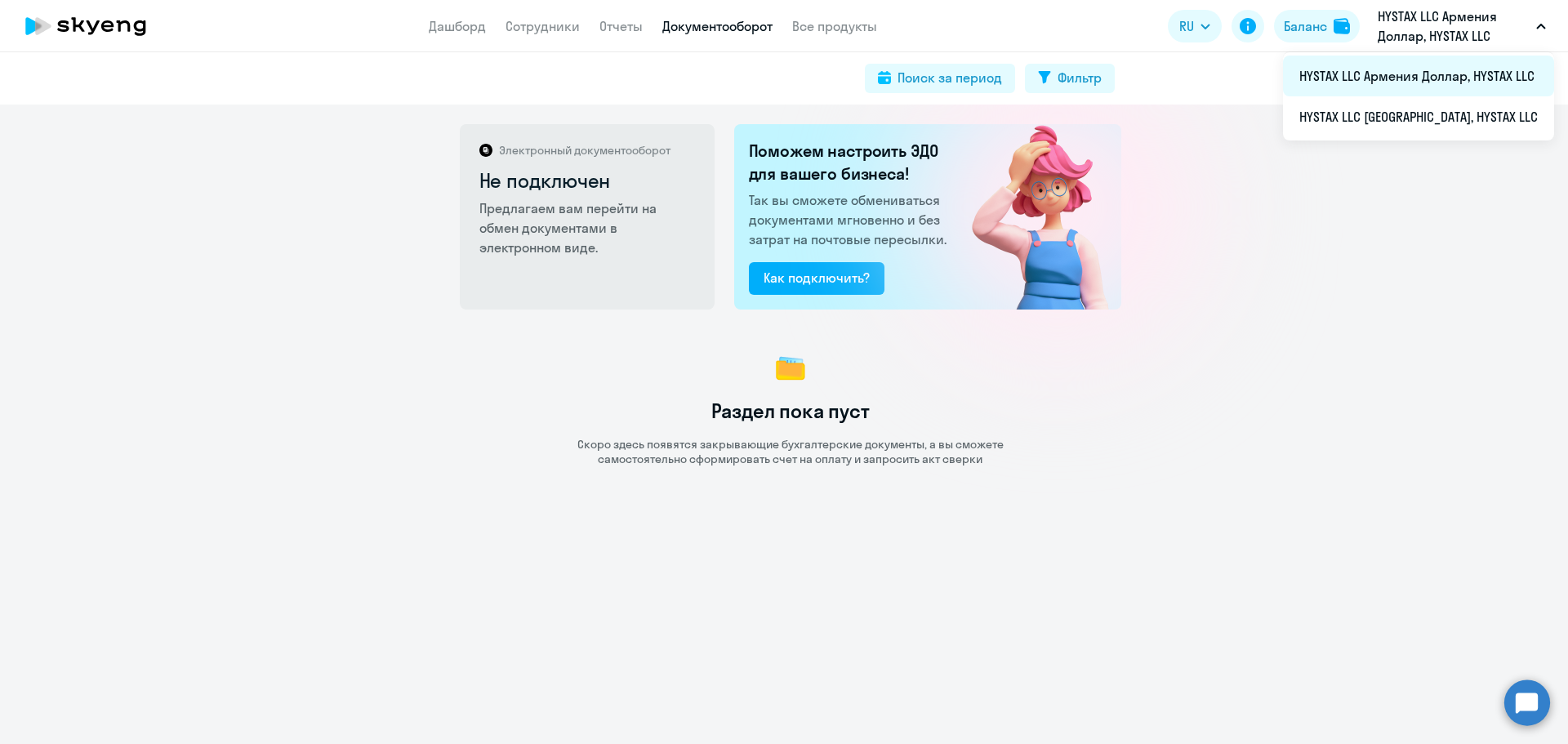
click at [1381, 86] on li "HYSTAX LLC Армения Доллар, HYSTAX LLC" at bounding box center [1418, 76] width 271 height 41
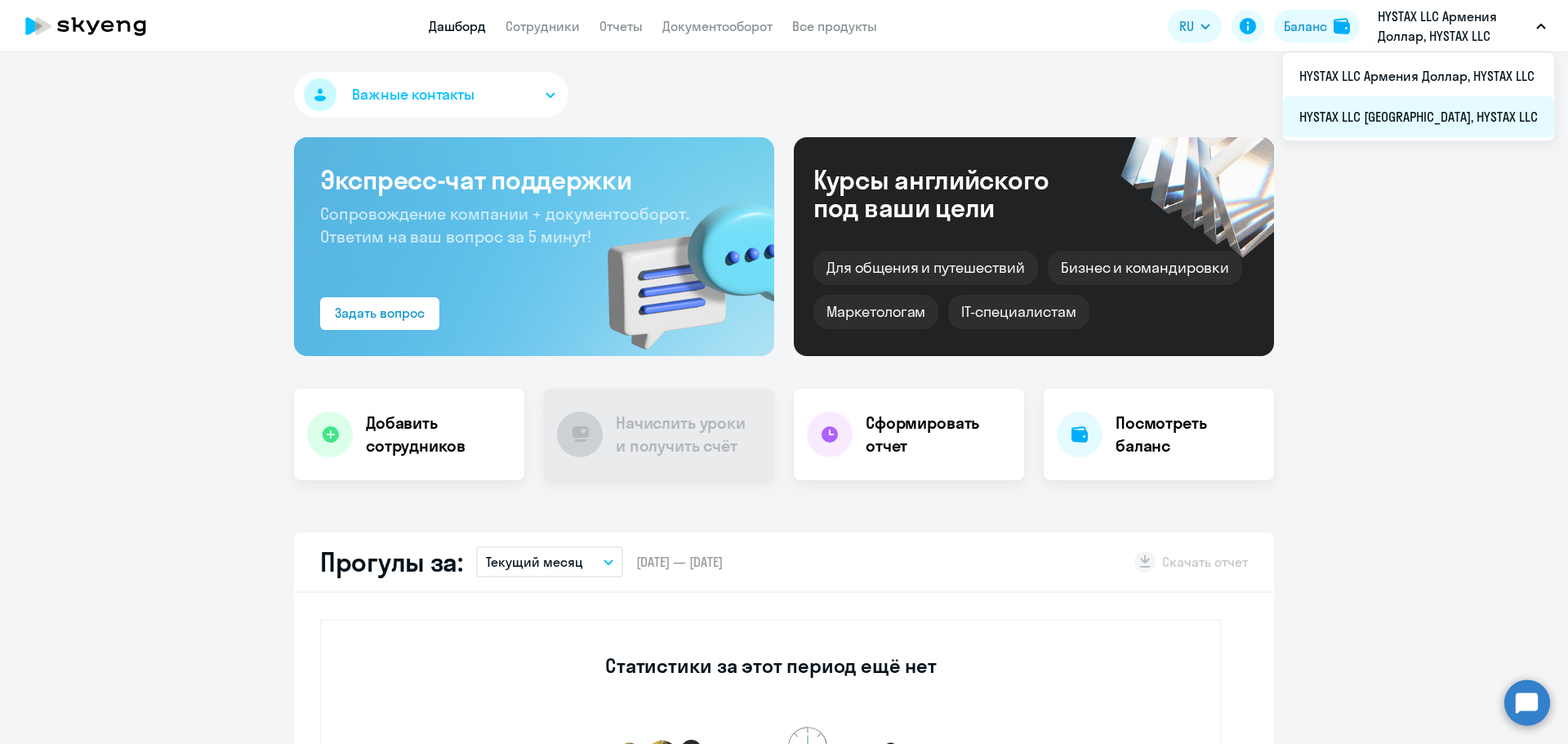
click at [1446, 126] on li "HYSTAX LLC [GEOGRAPHIC_DATA], HYSTAX LLC" at bounding box center [1418, 117] width 271 height 41
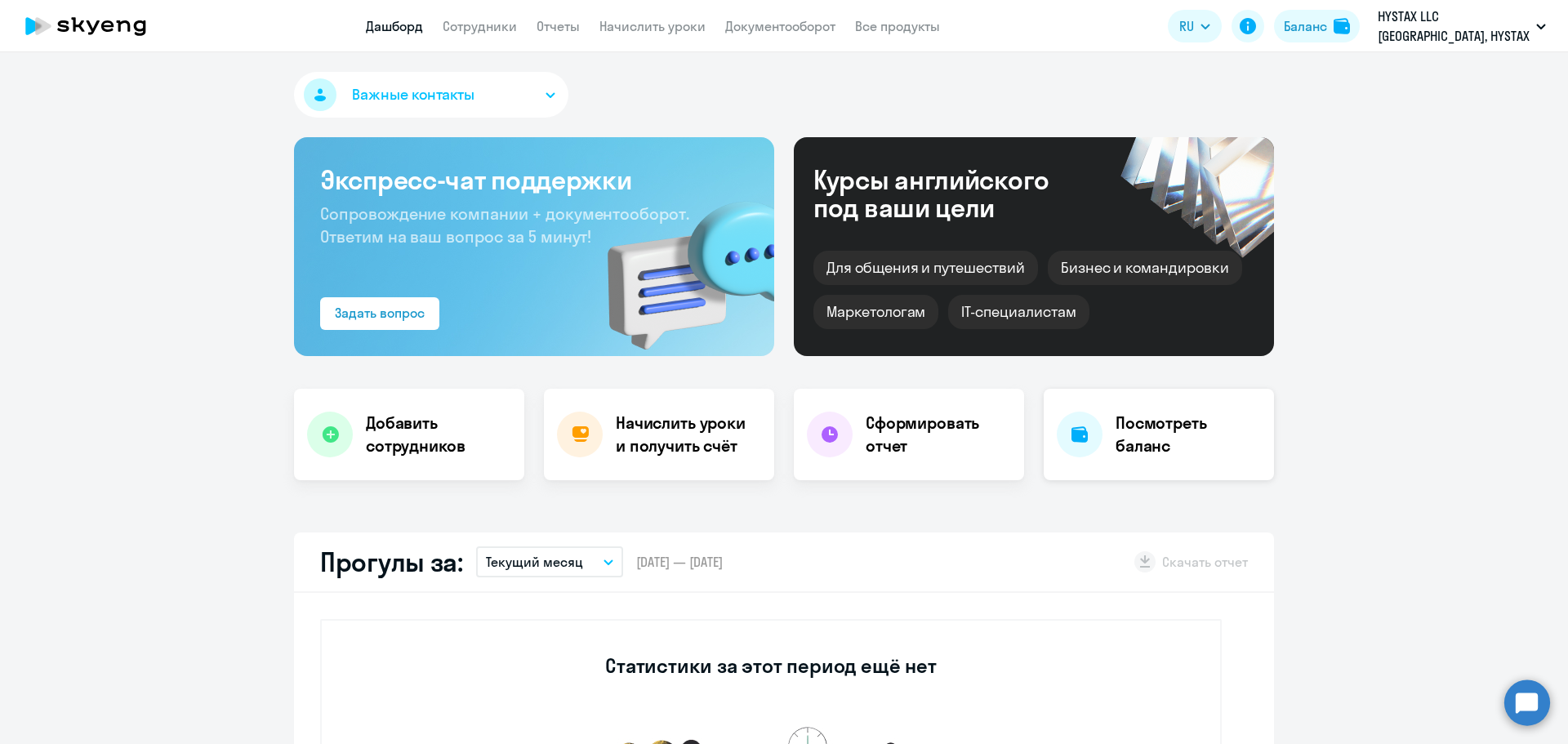
click at [1155, 430] on h4 "Посмотреть баланс" at bounding box center [1188, 434] width 146 height 46
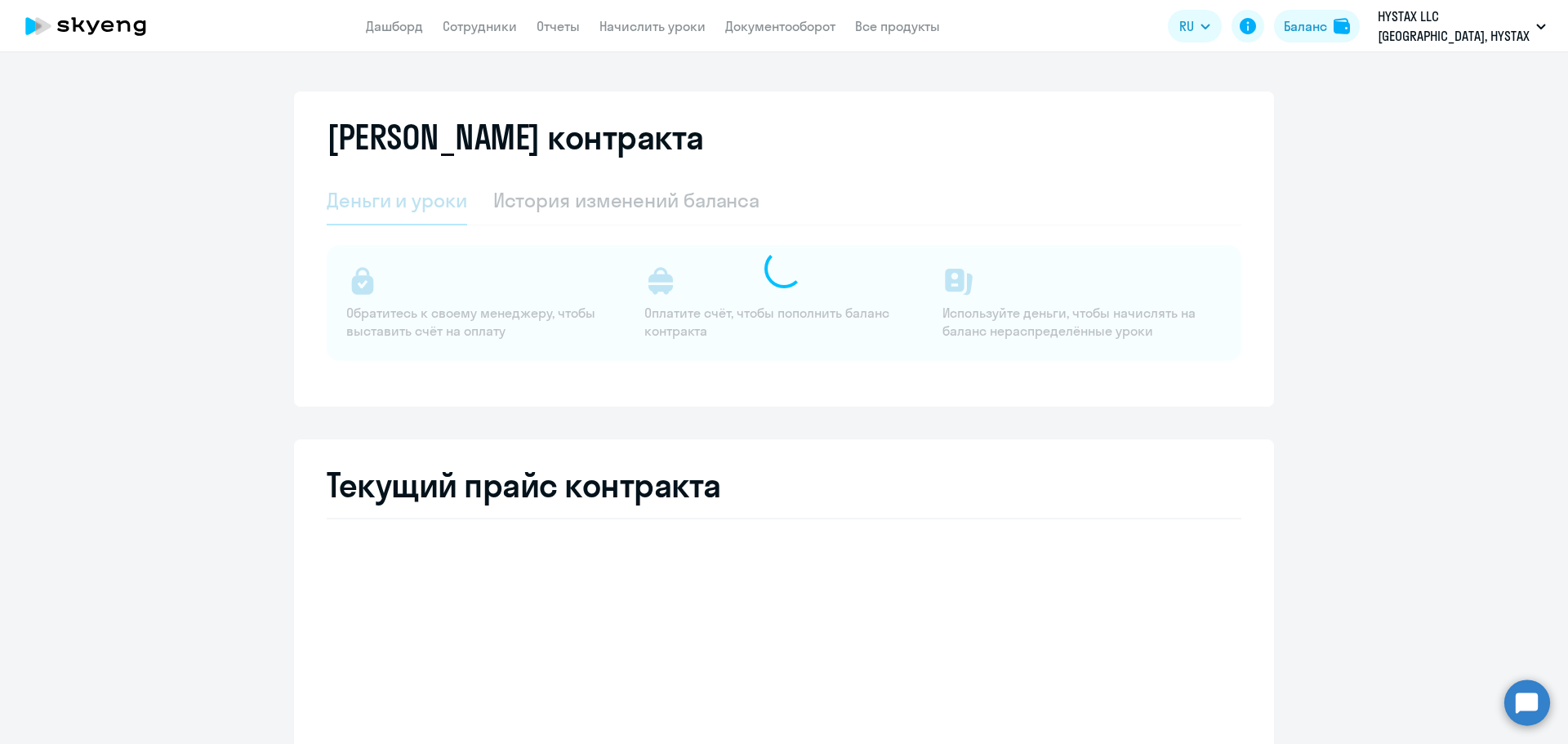
select select "english_adult_not_native_speaker"
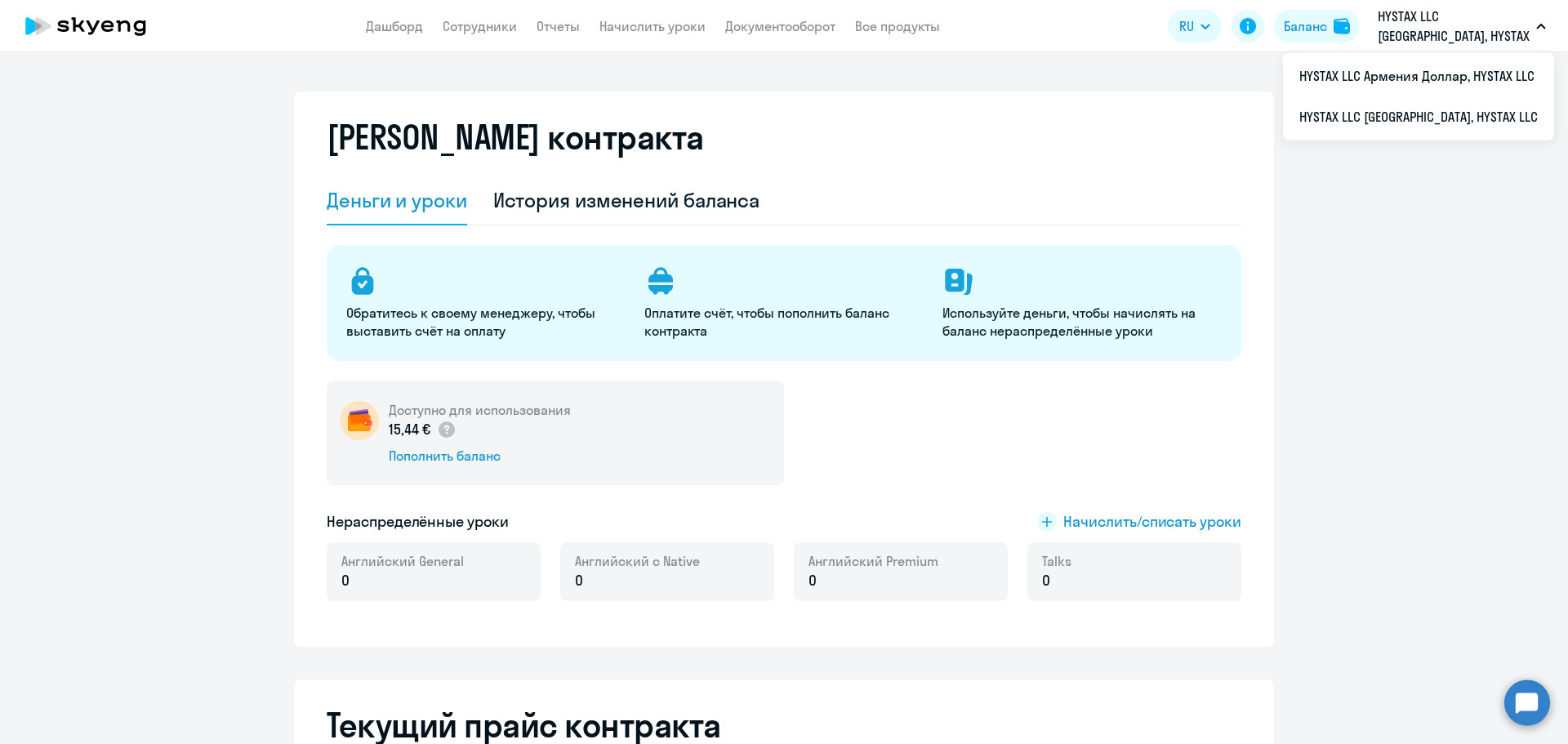
click at [1471, 33] on p "HYSTAX LLC [GEOGRAPHIC_DATA], HYSTAX LLC" at bounding box center [1453, 26] width 151 height 39
click at [1492, 57] on li "HYSTAX LLC Армения Доллар, HYSTAX LLC" at bounding box center [1418, 76] width 271 height 41
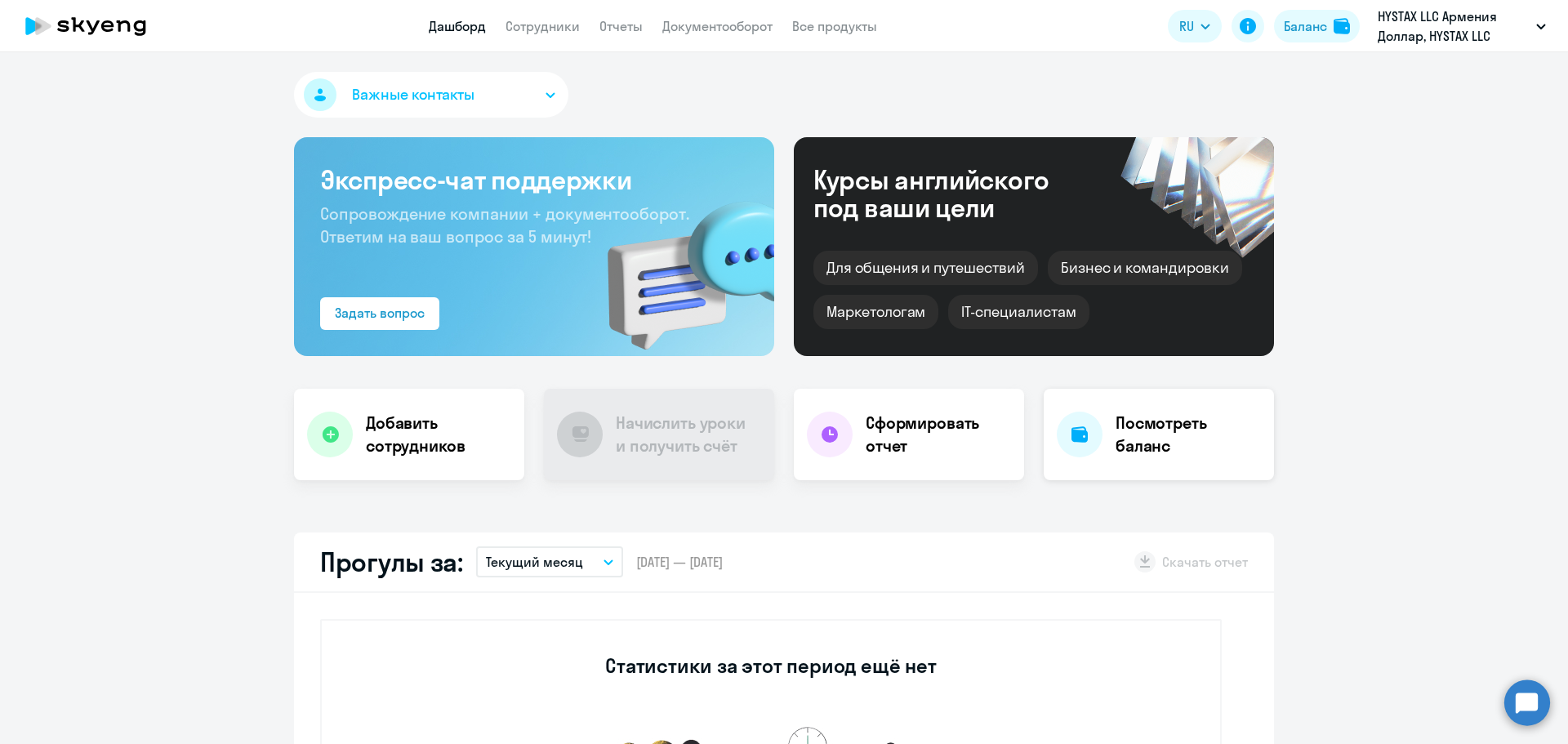
click at [1115, 426] on h4 "Посмотреть баланс" at bounding box center [1188, 434] width 146 height 46
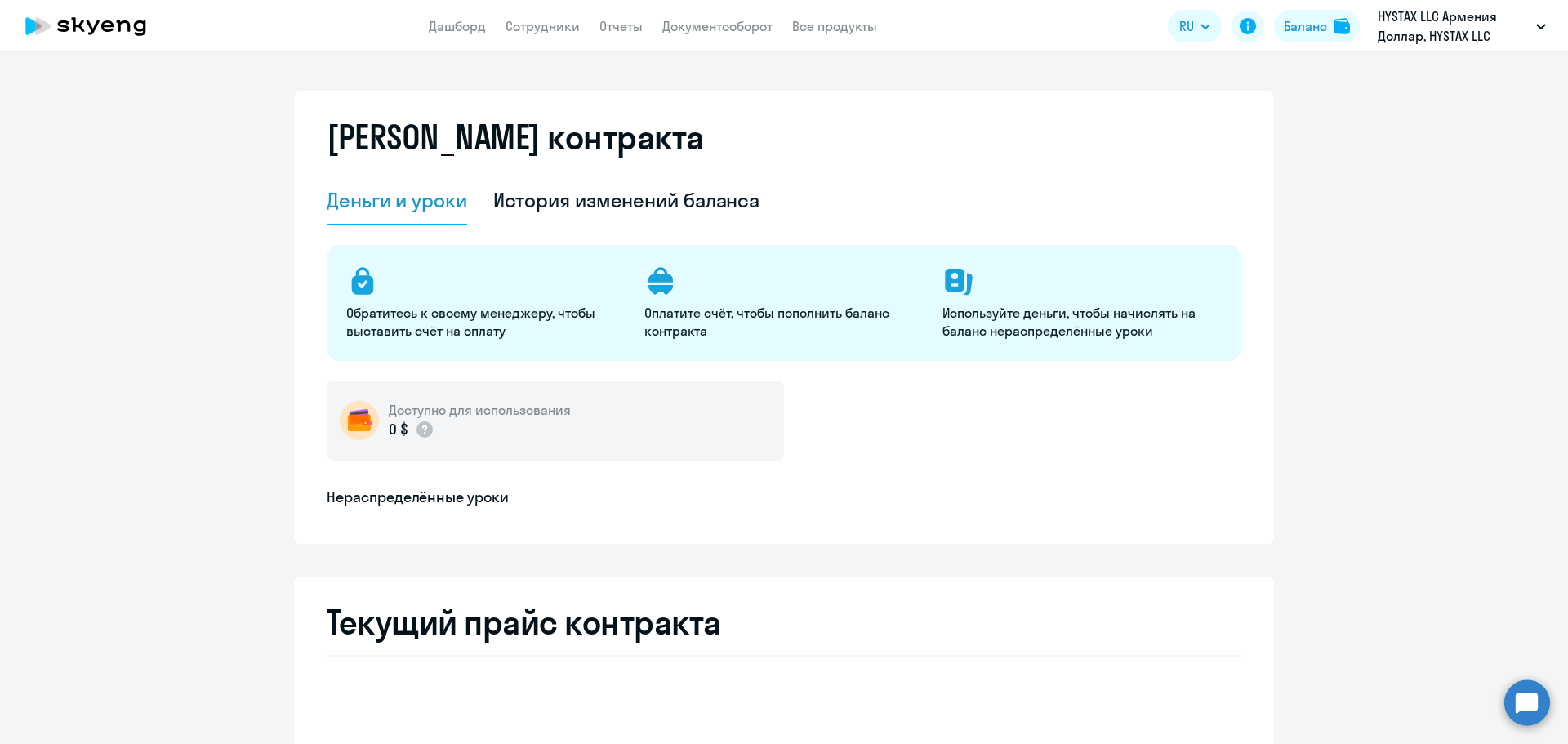
select select "english_adult_not_native_speaker"
